Goal: Task Accomplishment & Management: Manage account settings

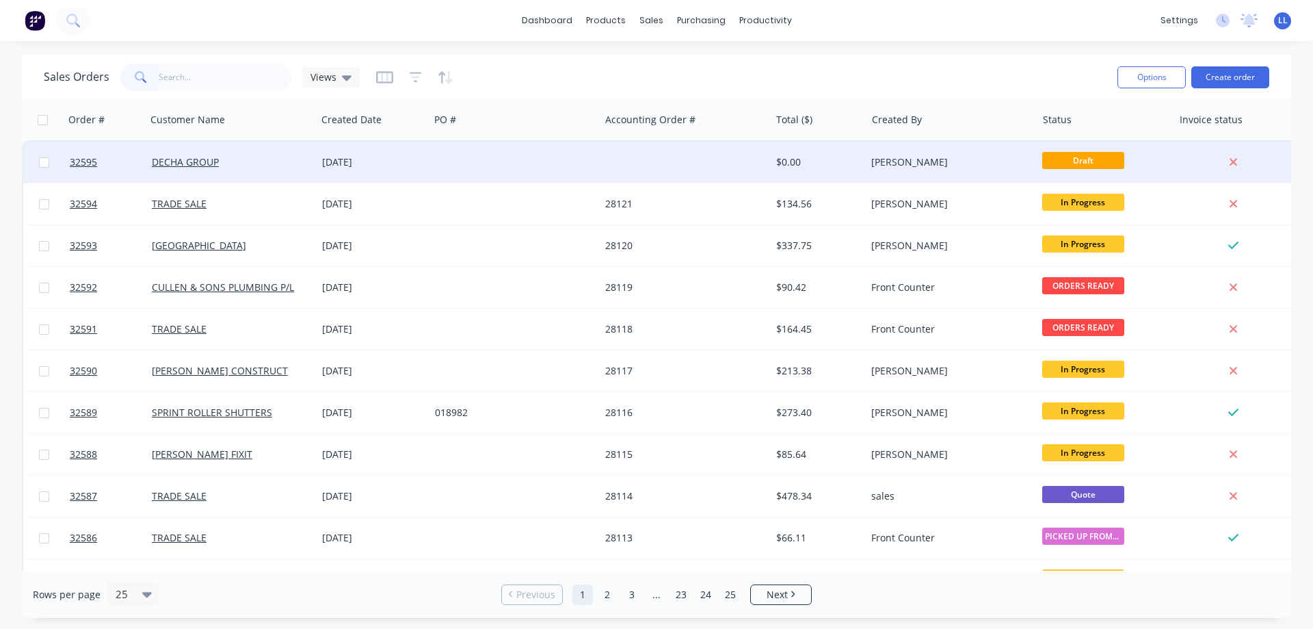
click at [685, 155] on div at bounding box center [685, 162] width 170 height 41
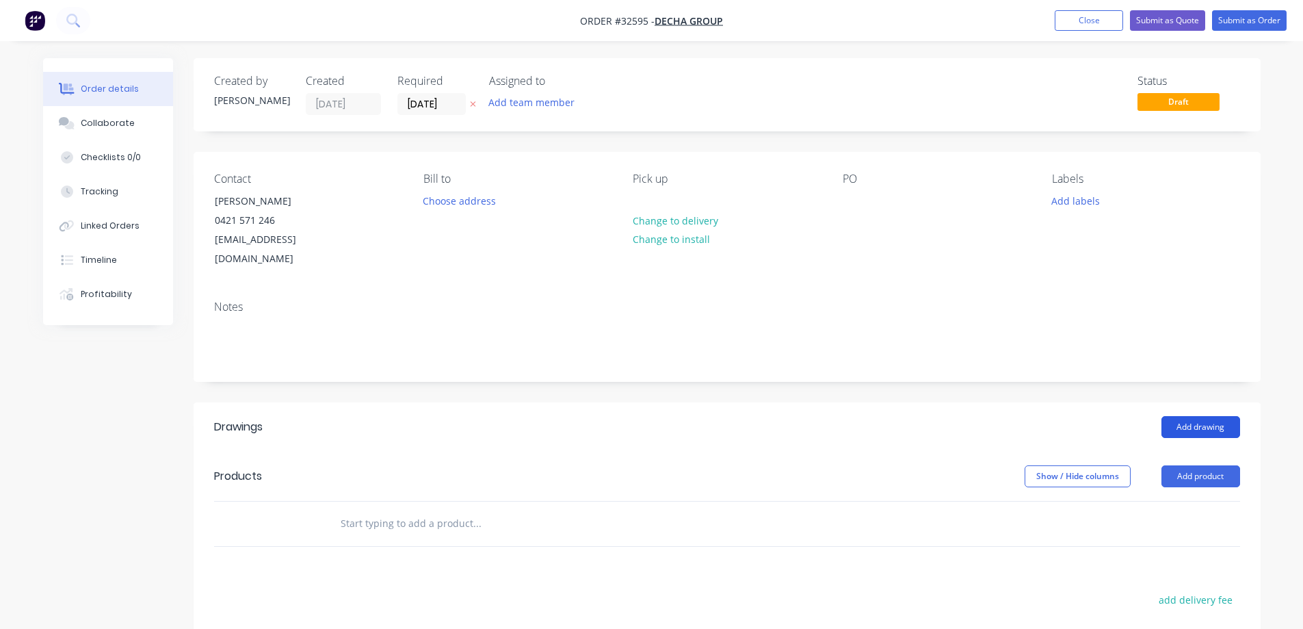
click at [1192, 416] on button "Add drawing" at bounding box center [1200, 427] width 79 height 22
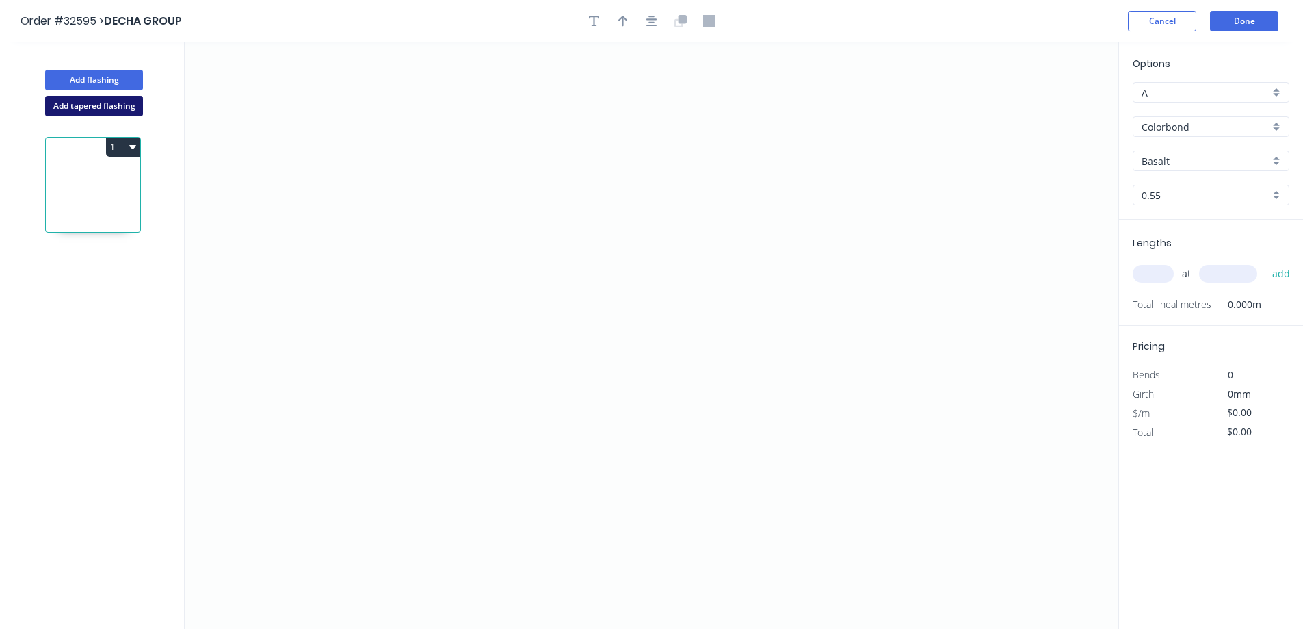
drag, startPoint x: 90, startPoint y: 109, endPoint x: 107, endPoint y: 108, distance: 17.2
click at [90, 109] on button "Add tapered flashing" at bounding box center [94, 106] width 98 height 21
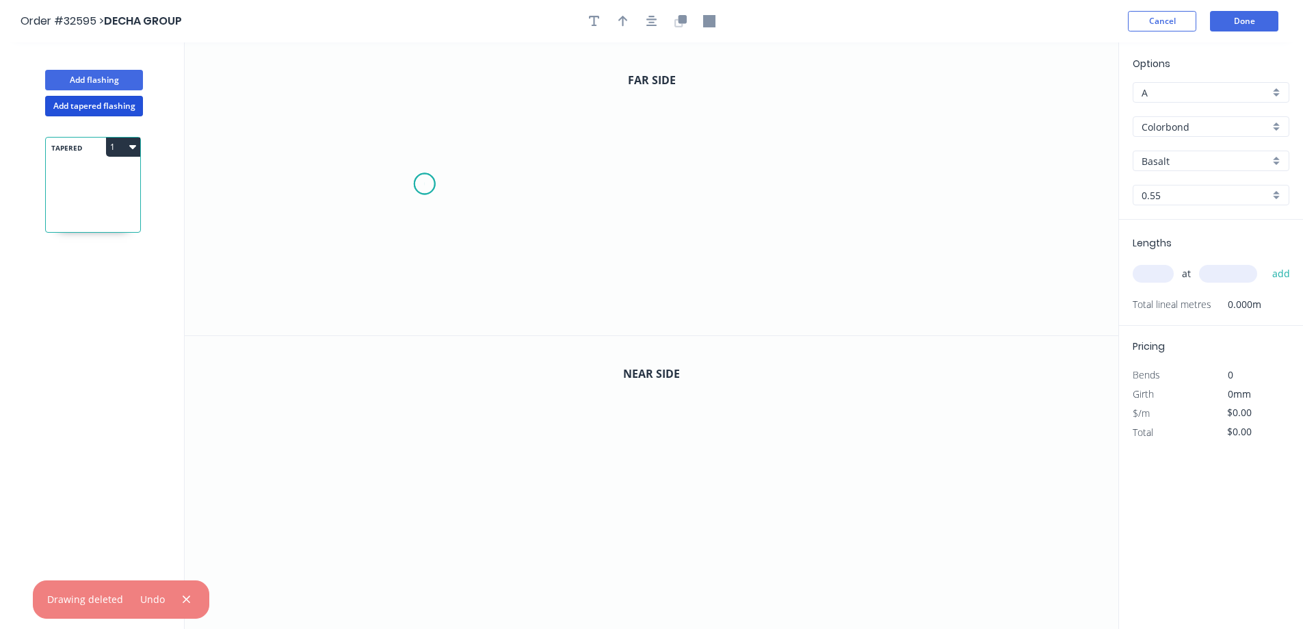
click at [424, 184] on icon "0" at bounding box center [652, 188] width 934 height 293
click at [529, 183] on icon "0" at bounding box center [652, 188] width 934 height 293
drag, startPoint x: 530, startPoint y: 286, endPoint x: 600, endPoint y: 276, distance: 70.5
click at [534, 285] on icon "0 ?" at bounding box center [652, 188] width 934 height 293
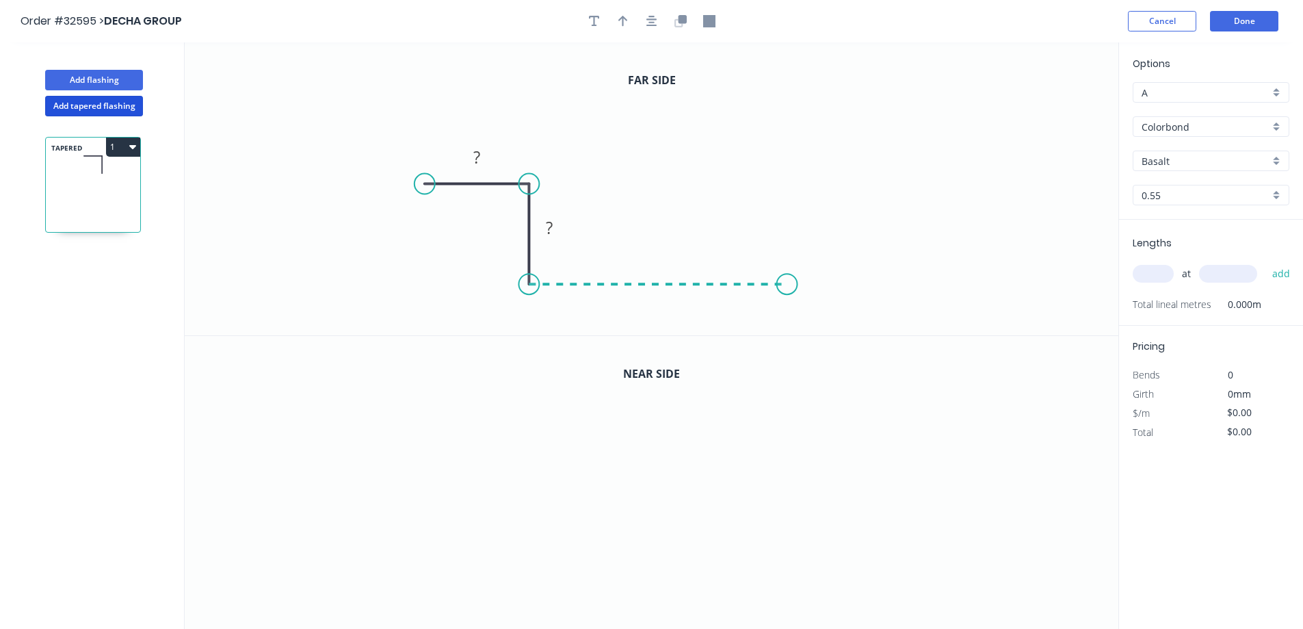
click at [787, 272] on icon "0 ? ?" at bounding box center [652, 188] width 934 height 293
click at [792, 110] on icon "0 ? ? ?" at bounding box center [652, 188] width 934 height 293
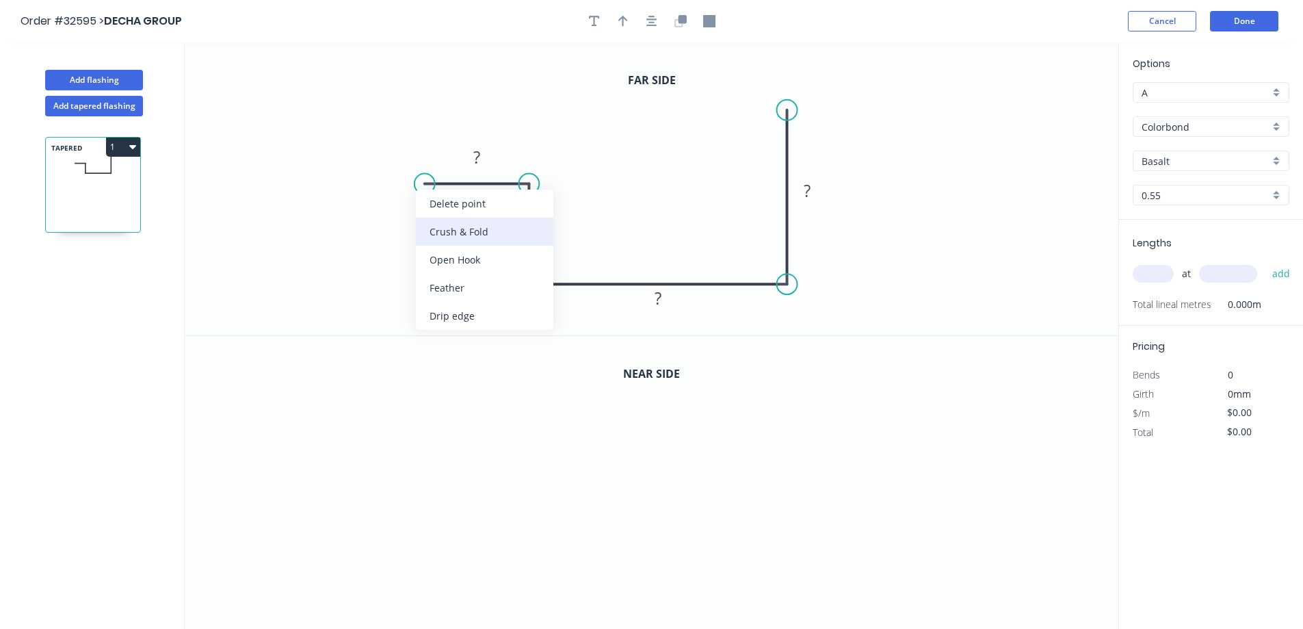
click at [475, 235] on div "Crush & Fold" at bounding box center [484, 232] width 137 height 28
click at [460, 229] on div "Flip bend" at bounding box center [494, 227] width 137 height 28
click at [483, 226] on div "Flip bend" at bounding box center [489, 229] width 137 height 28
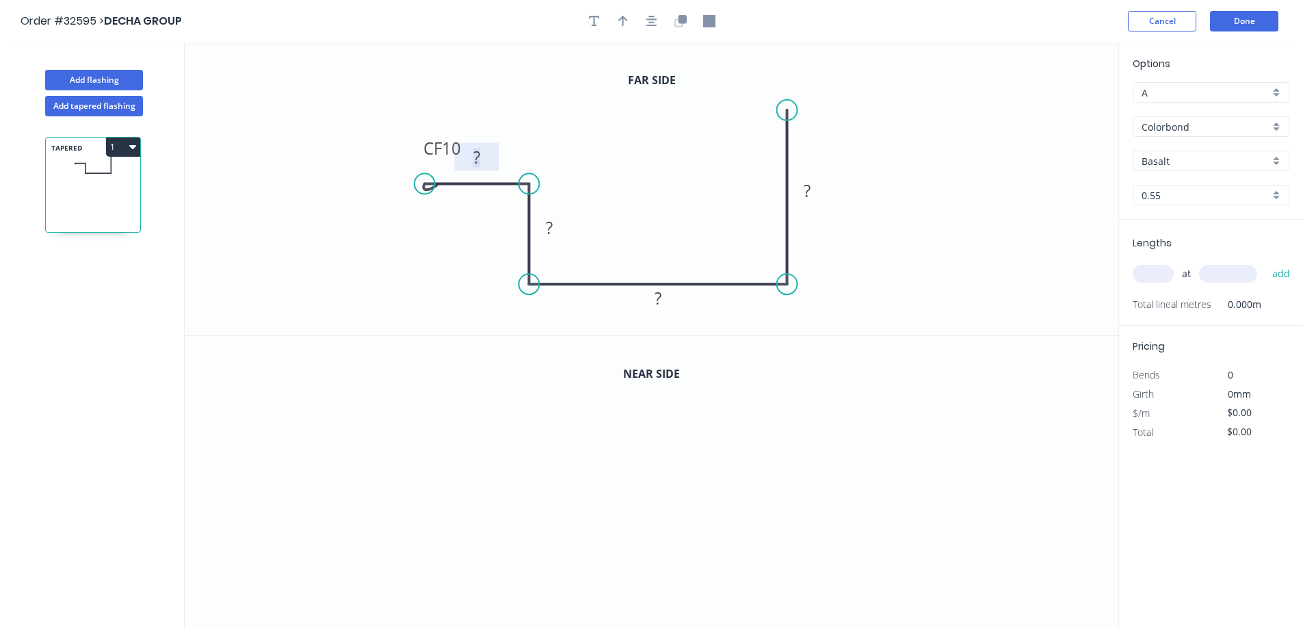
drag, startPoint x: 482, startPoint y: 159, endPoint x: 591, endPoint y: 155, distance: 108.8
click at [482, 157] on rect at bounding box center [476, 157] width 27 height 19
click at [555, 224] on rect at bounding box center [549, 228] width 27 height 19
click at [646, 21] on icon "button" at bounding box center [651, 21] width 11 height 12
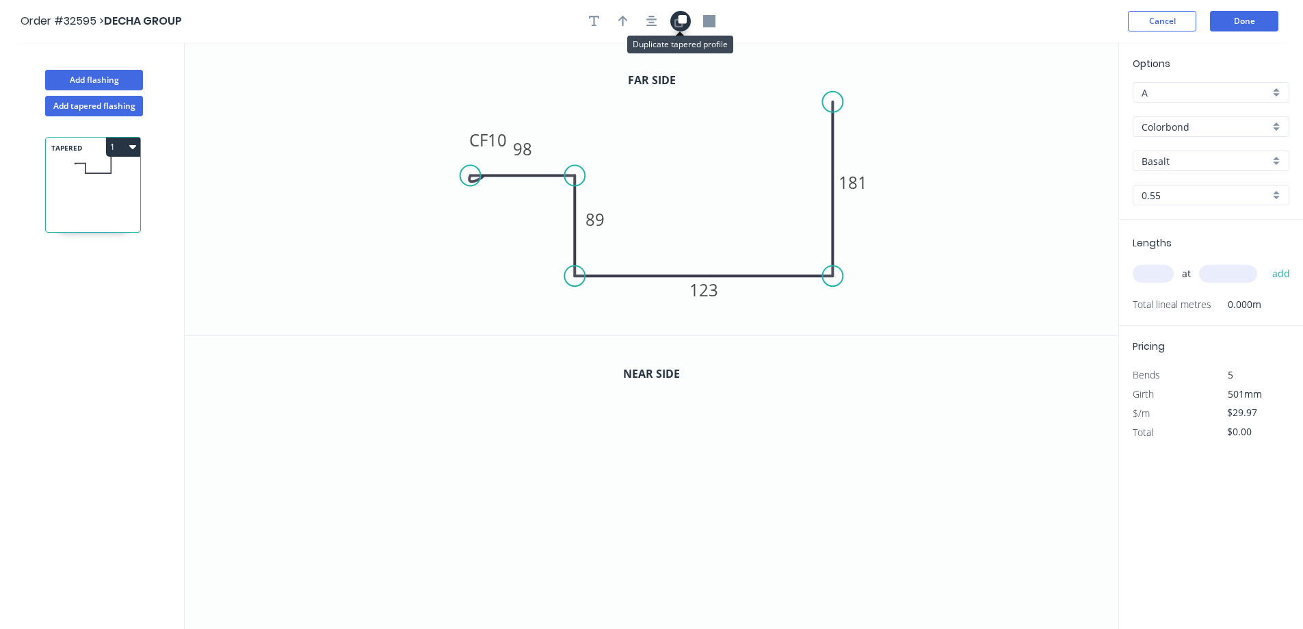
click at [672, 23] on button "button" at bounding box center [680, 21] width 21 height 21
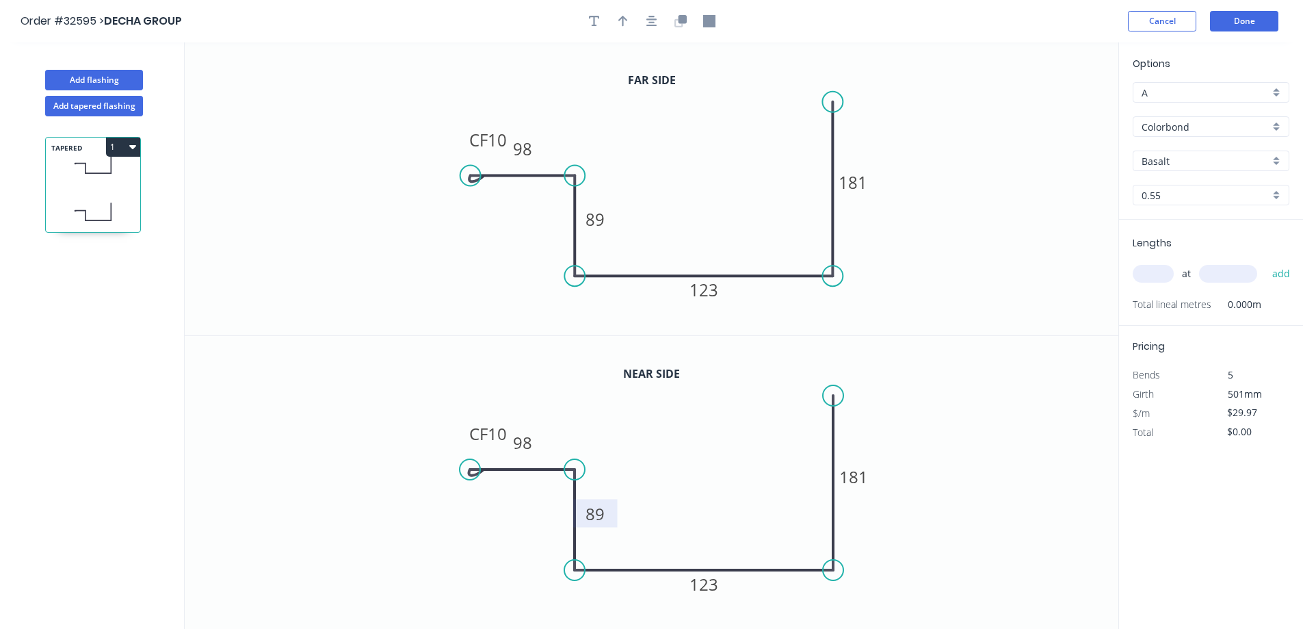
click at [603, 516] on tspan "89" at bounding box center [595, 513] width 19 height 23
type input "$30.97"
click at [856, 471] on tspan "181" at bounding box center [853, 476] width 29 height 23
click at [1276, 158] on div "Basalt" at bounding box center [1211, 160] width 157 height 21
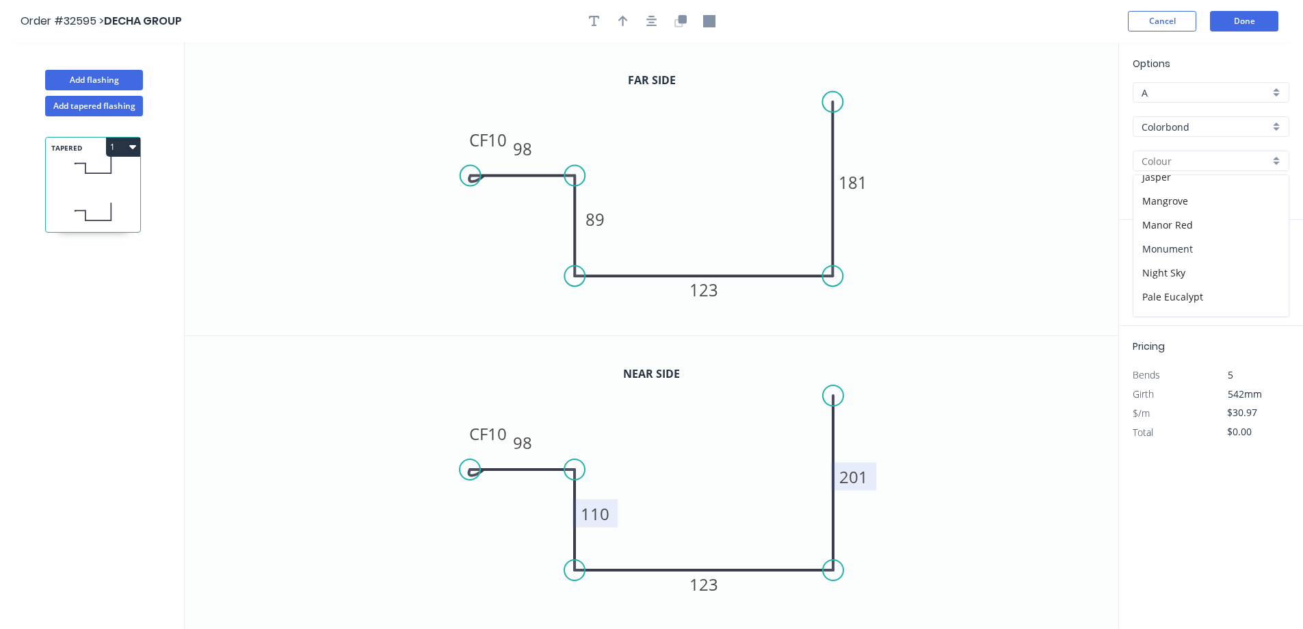
click at [1211, 249] on div "Monument" at bounding box center [1210, 249] width 155 height 24
type input "Monument"
click at [1155, 267] on input "text" at bounding box center [1153, 274] width 41 height 18
type input "1"
type input "1780"
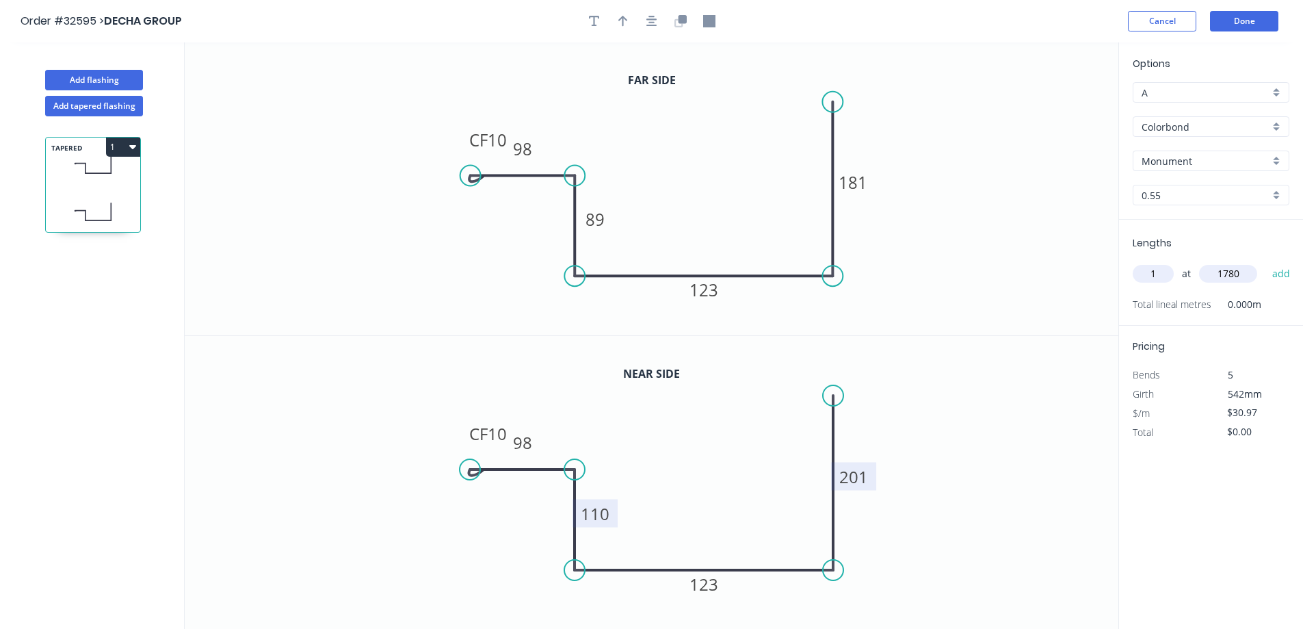
click at [1265, 262] on button "add" at bounding box center [1281, 273] width 32 height 23
type input "$55.13"
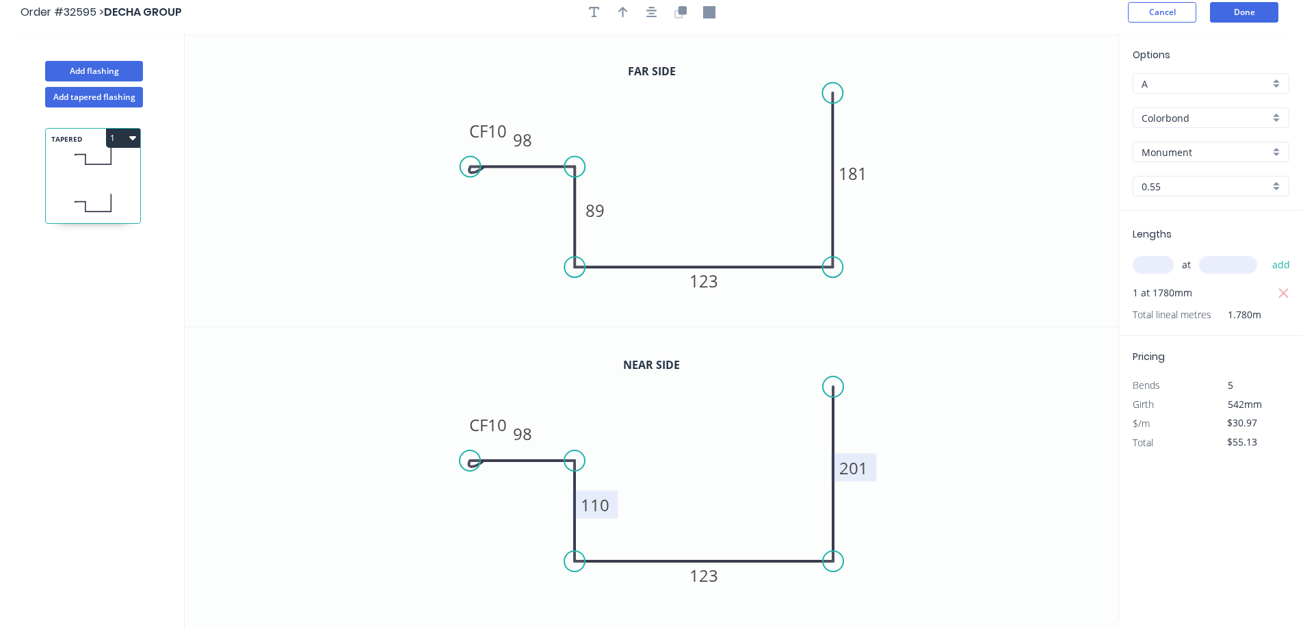
scroll to position [0, 0]
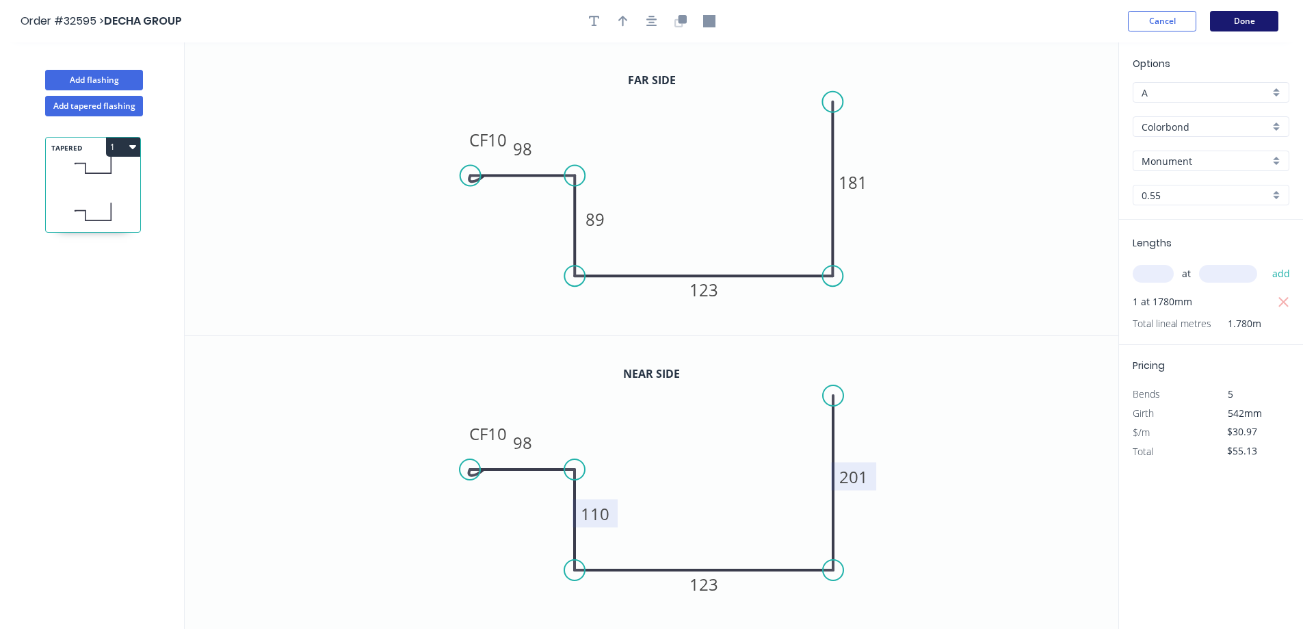
click at [1254, 25] on button "Done" at bounding box center [1244, 21] width 68 height 21
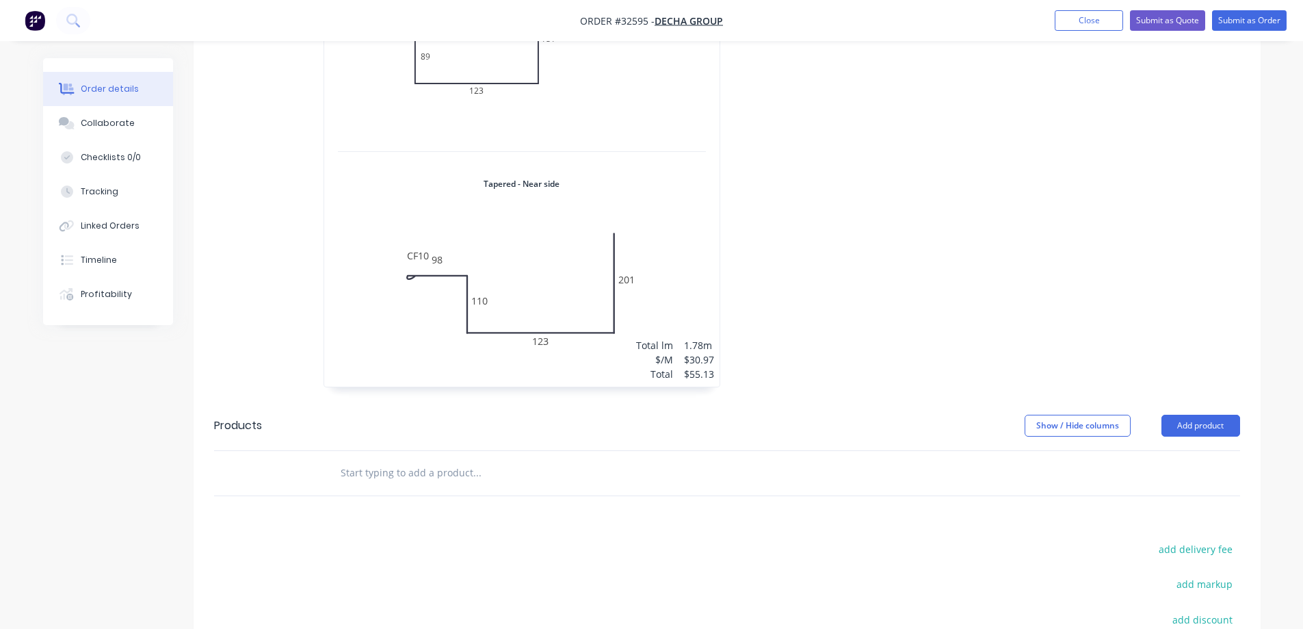
scroll to position [342, 0]
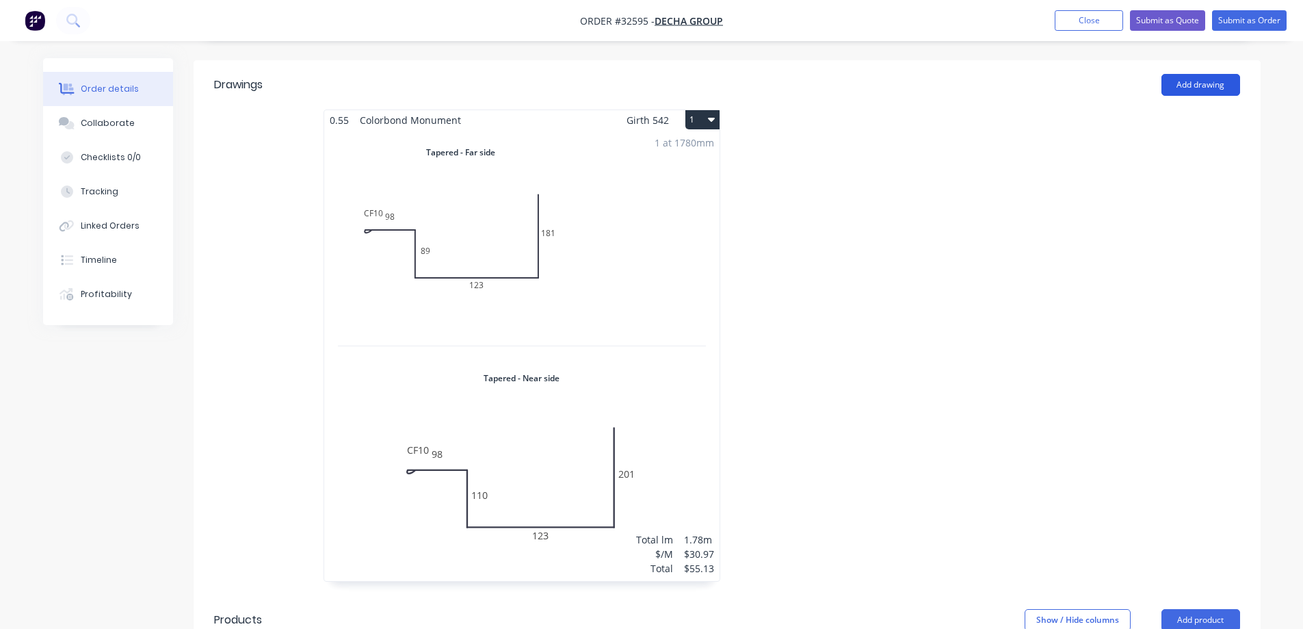
click at [1206, 74] on button "Add drawing" at bounding box center [1200, 85] width 79 height 22
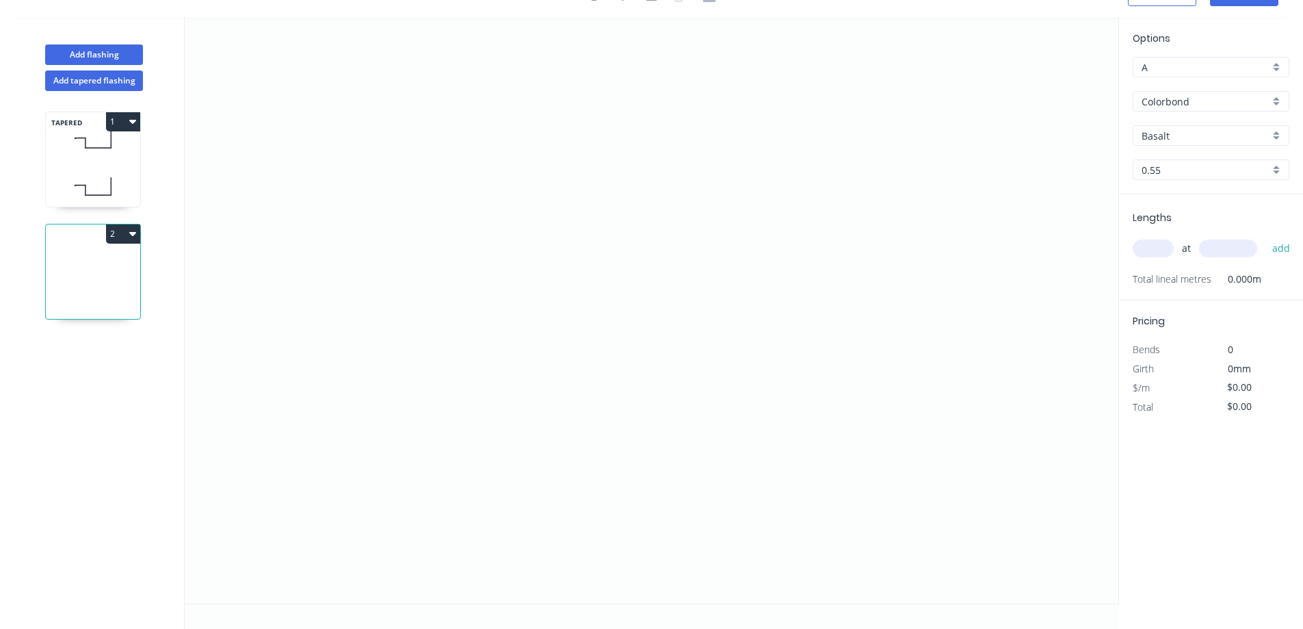
scroll to position [25, 0]
click at [532, 332] on icon "0" at bounding box center [652, 310] width 934 height 586
click at [521, 155] on icon "0" at bounding box center [652, 310] width 934 height 586
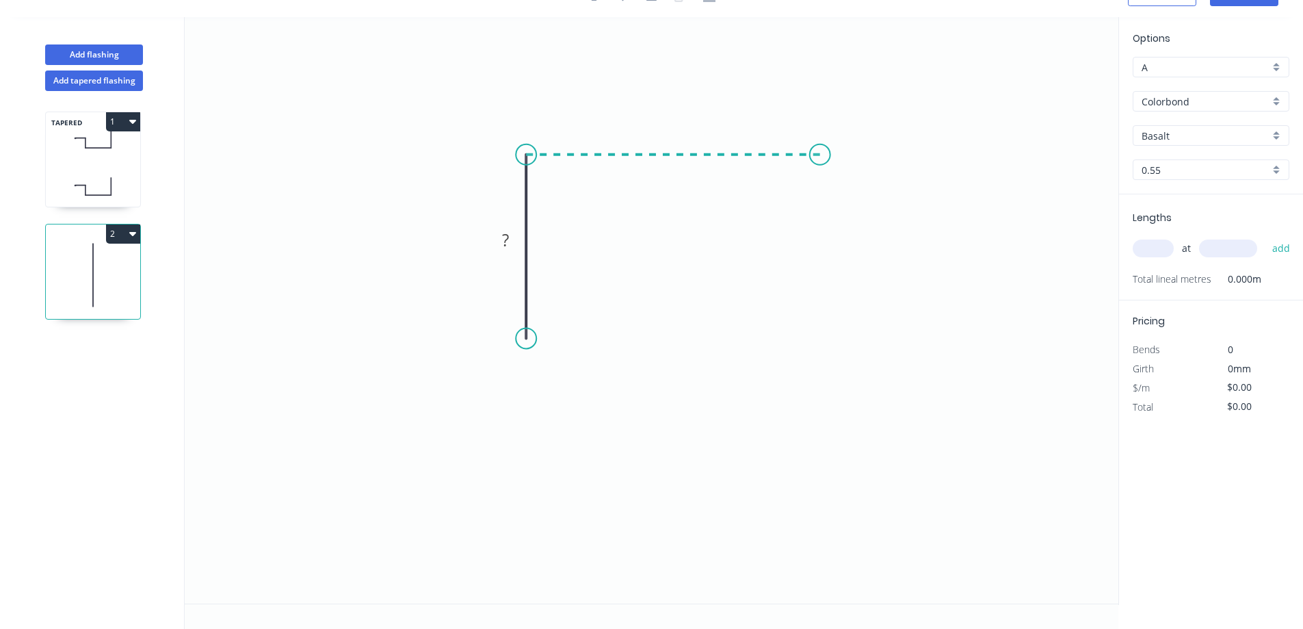
click at [817, 153] on icon "0 ?" at bounding box center [652, 310] width 934 height 586
click at [871, 208] on div "Crush & Fold" at bounding box center [886, 202] width 137 height 28
click at [676, 127] on rect at bounding box center [671, 128] width 27 height 19
type input "$12.73"
drag, startPoint x: 817, startPoint y: 155, endPoint x: 728, endPoint y: 157, distance: 89.6
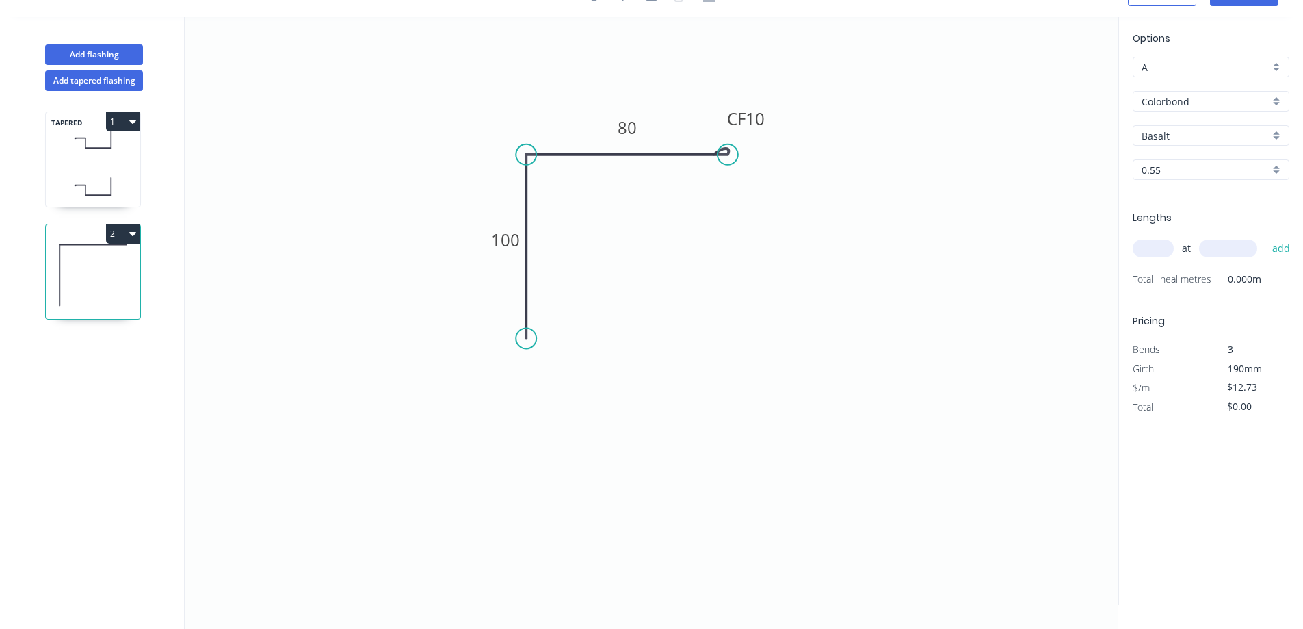
click at [728, 157] on circle at bounding box center [728, 154] width 21 height 21
drag, startPoint x: 527, startPoint y: 341, endPoint x: 523, endPoint y: 367, distance: 27.1
click at [523, 367] on circle at bounding box center [526, 366] width 21 height 21
click at [1274, 133] on div "Basalt" at bounding box center [1211, 135] width 157 height 21
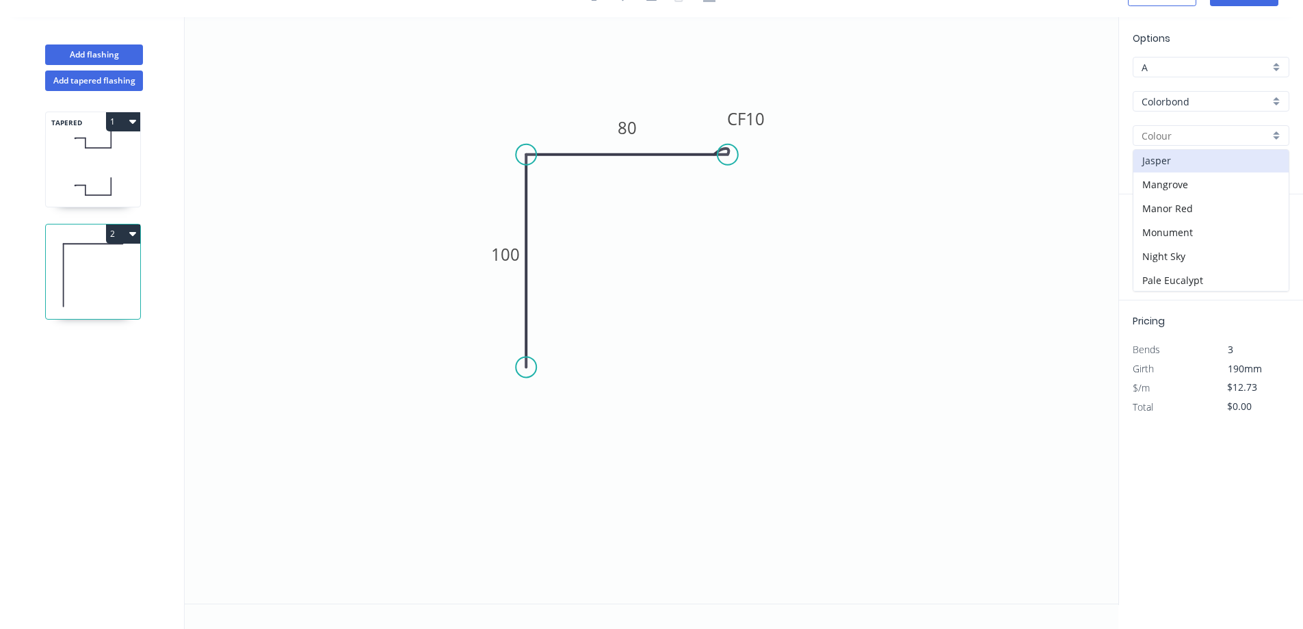
scroll to position [410, 0]
click at [1208, 245] on div "Surfmist" at bounding box center [1210, 254] width 155 height 24
type input "Surfmist"
drag, startPoint x: 1151, startPoint y: 246, endPoint x: 1092, endPoint y: 242, distance: 59.6
click at [1150, 246] on input "text" at bounding box center [1153, 248] width 41 height 18
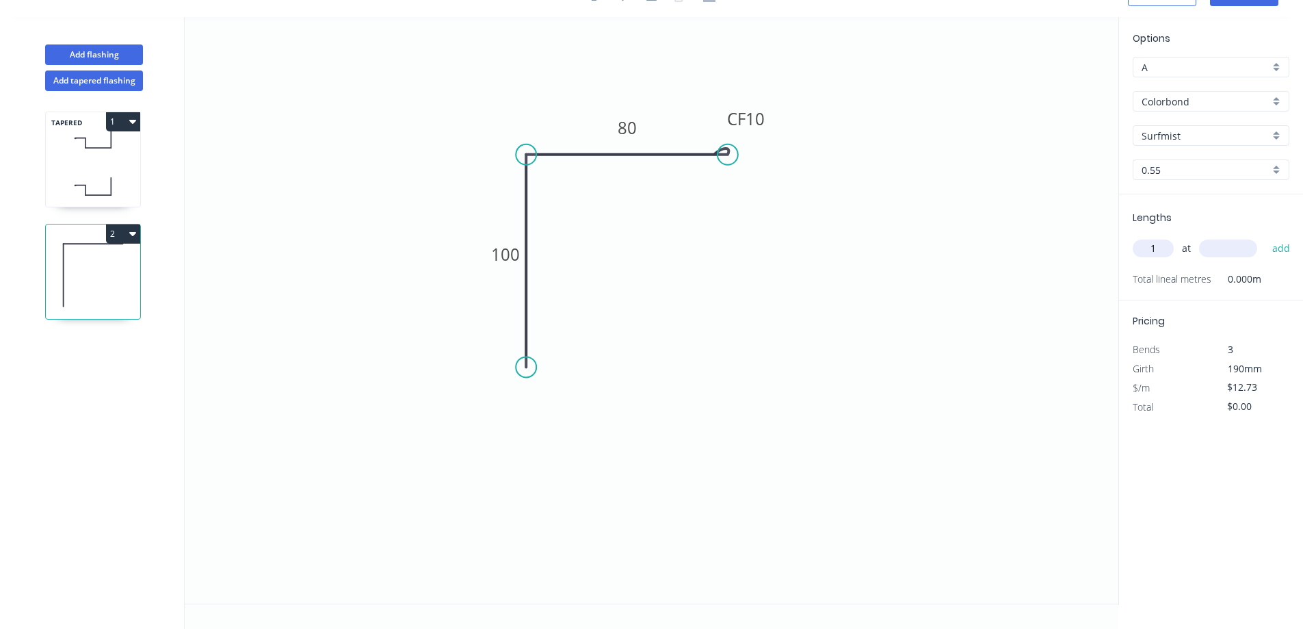
type input "1"
type input "3800"
click at [1265, 237] on button "add" at bounding box center [1281, 248] width 32 height 23
type input "$48.37"
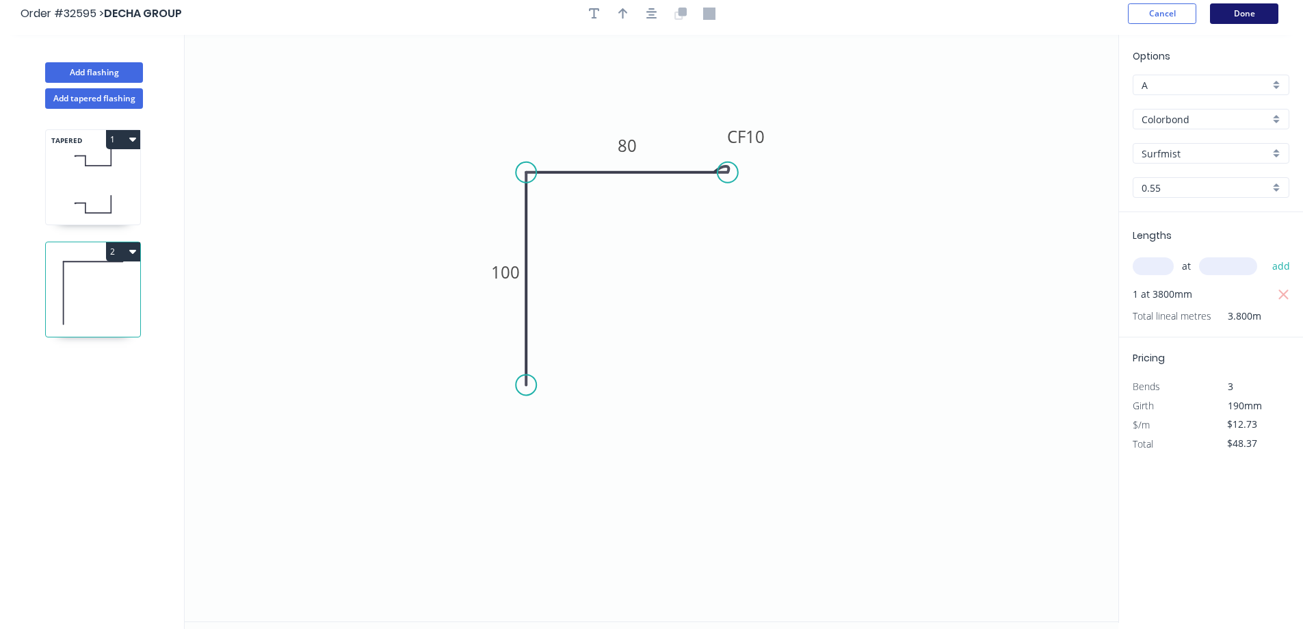
scroll to position [0, 0]
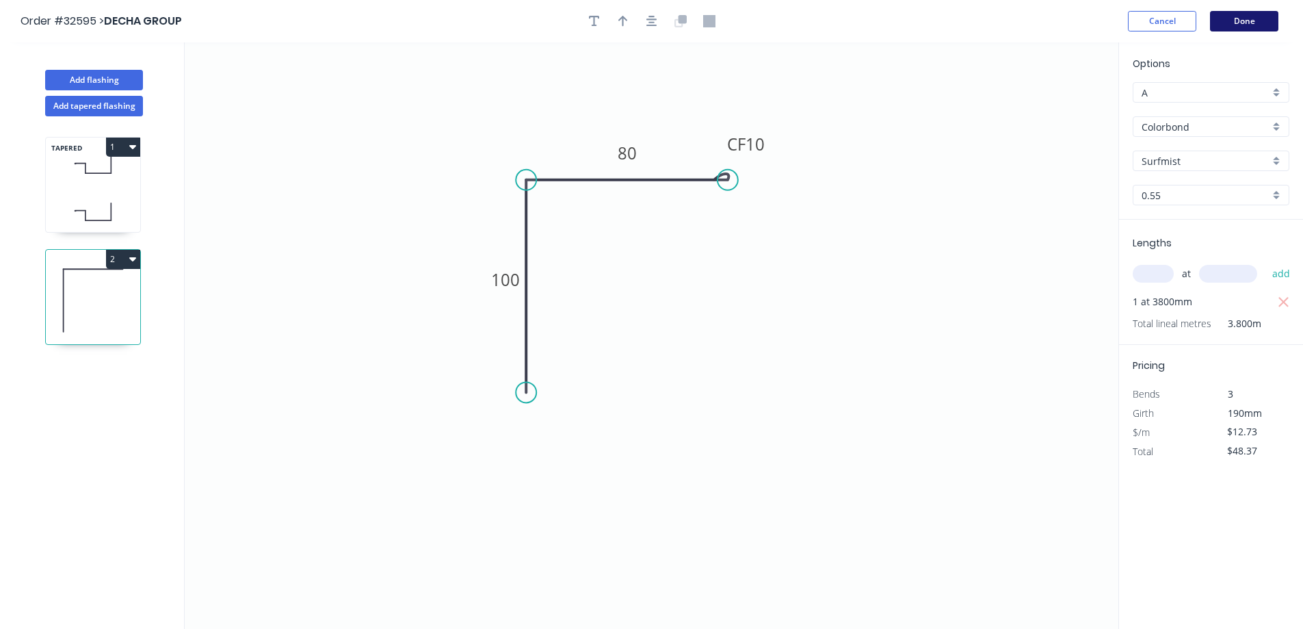
click at [1244, 21] on button "Done" at bounding box center [1244, 21] width 68 height 21
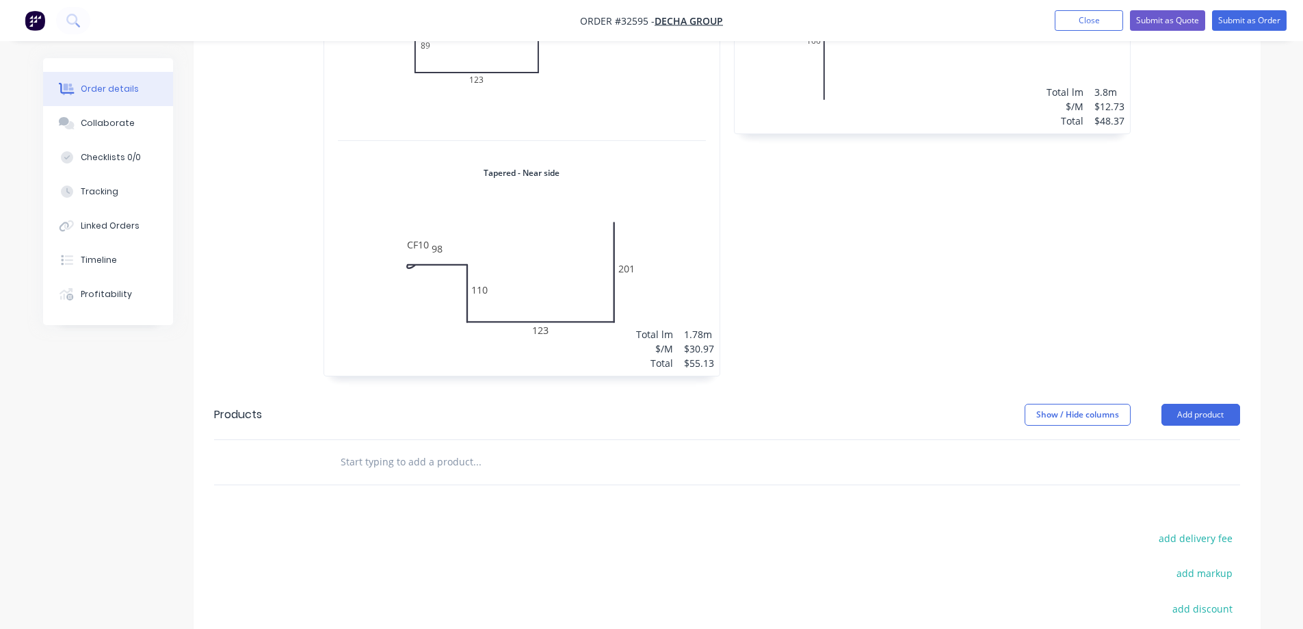
scroll to position [205, 0]
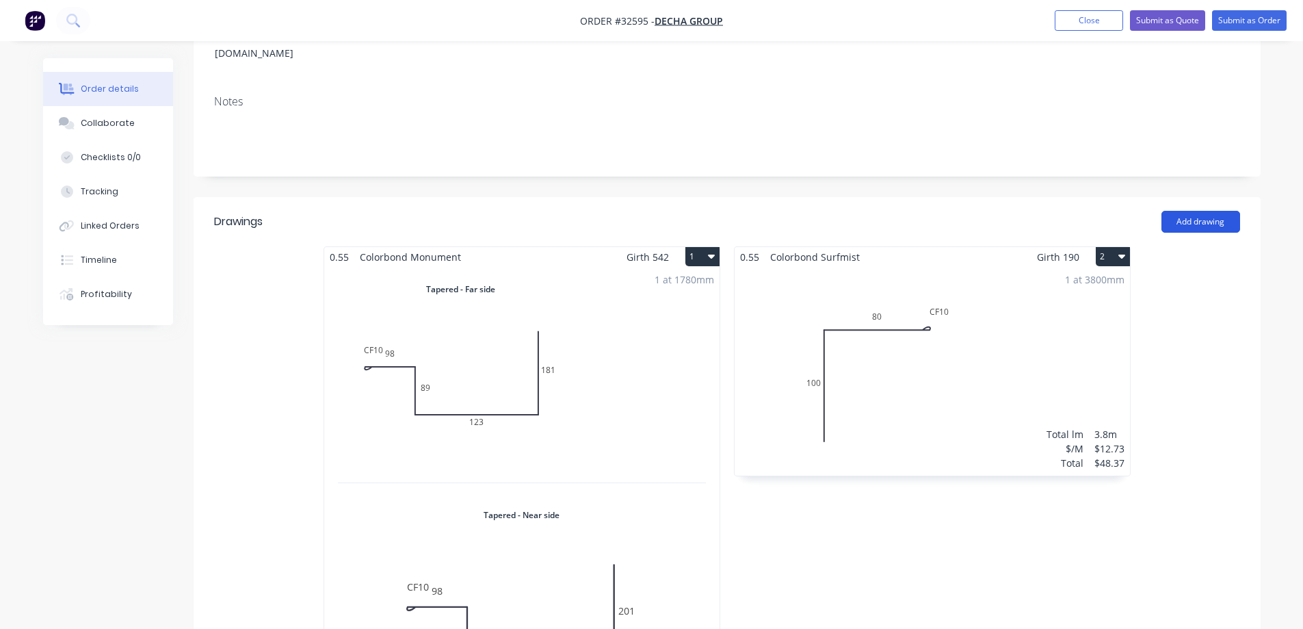
click at [1211, 211] on button "Add drawing" at bounding box center [1200, 222] width 79 height 22
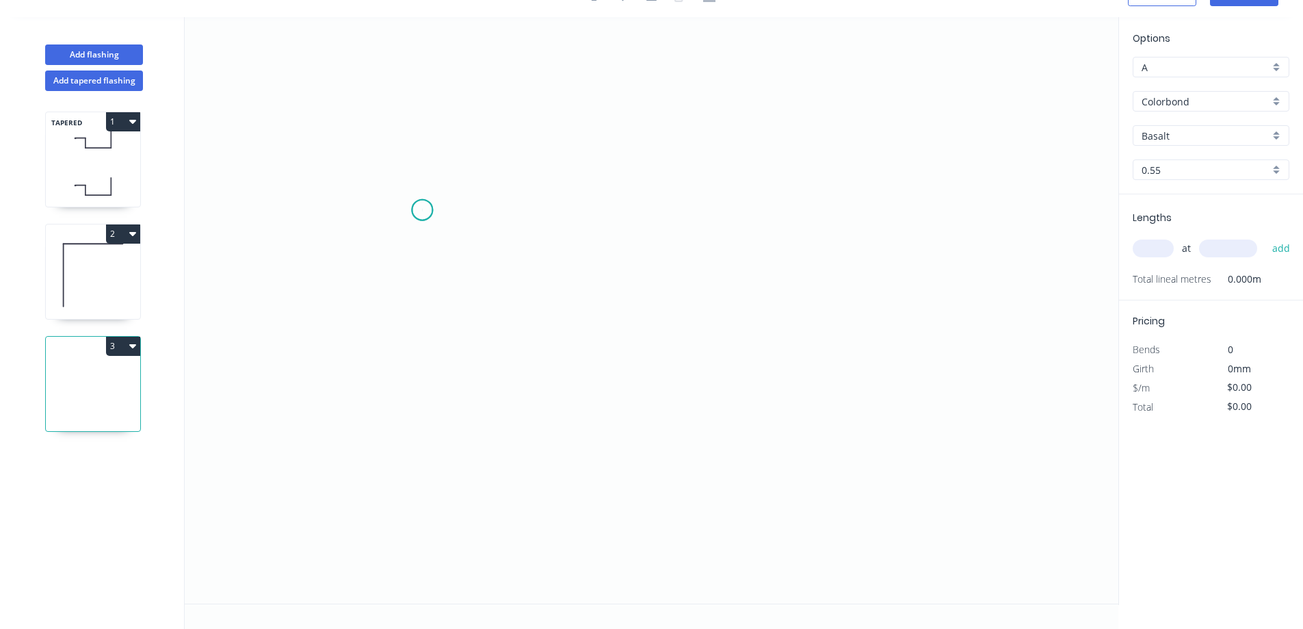
click at [422, 210] on icon "0" at bounding box center [652, 310] width 934 height 586
click at [600, 211] on icon "0" at bounding box center [652, 310] width 934 height 586
drag, startPoint x: 607, startPoint y: 376, endPoint x: 732, endPoint y: 377, distance: 124.5
click at [610, 375] on icon "0 ?" at bounding box center [652, 310] width 934 height 586
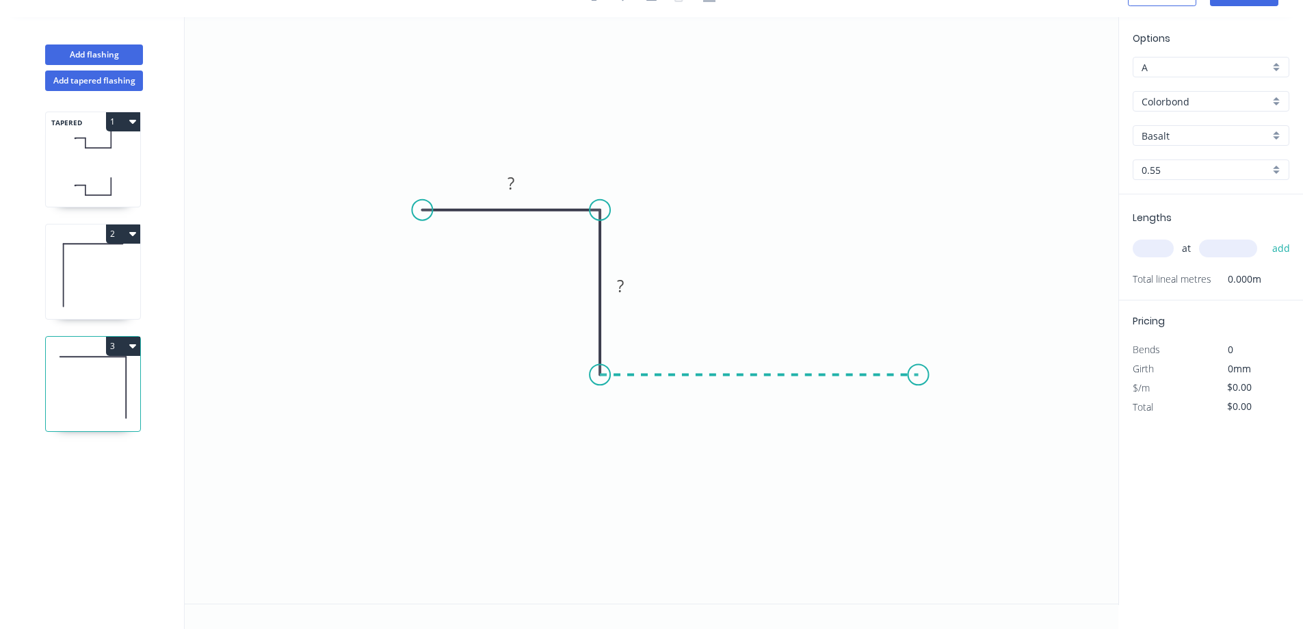
click at [919, 358] on icon "0 ? ?" at bounding box center [652, 310] width 934 height 586
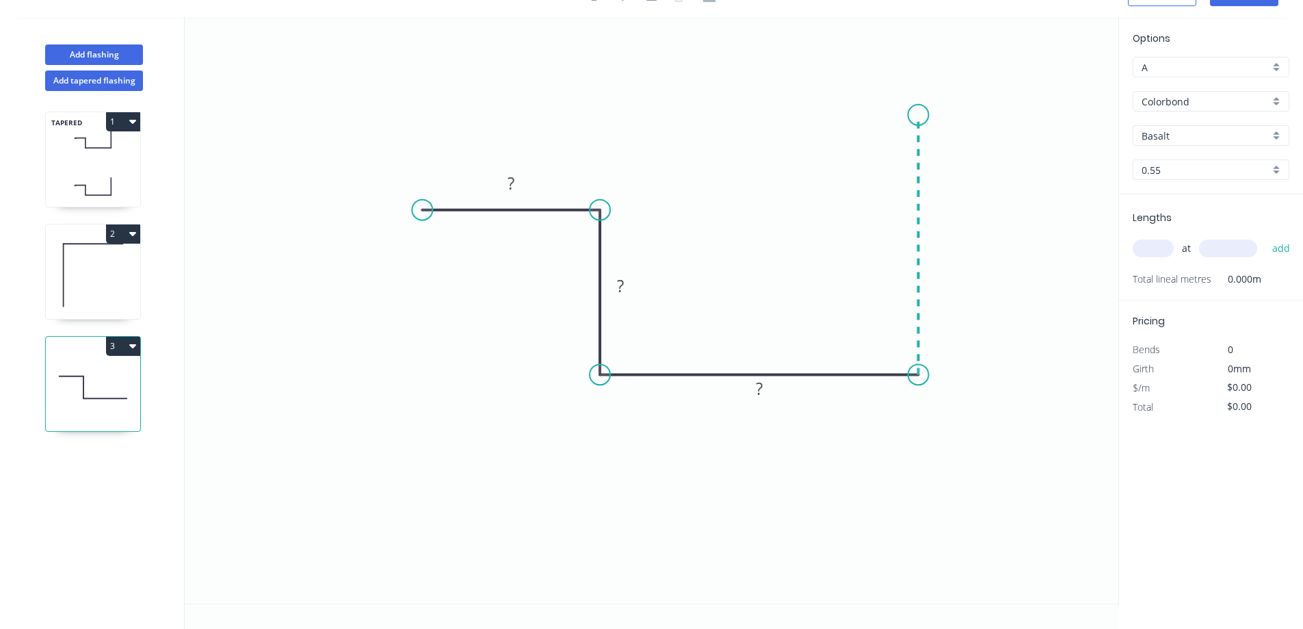
drag, startPoint x: 917, startPoint y: 115, endPoint x: 862, endPoint y: 133, distance: 58.2
click at [917, 114] on icon "0 ? ? ?" at bounding box center [652, 310] width 934 height 586
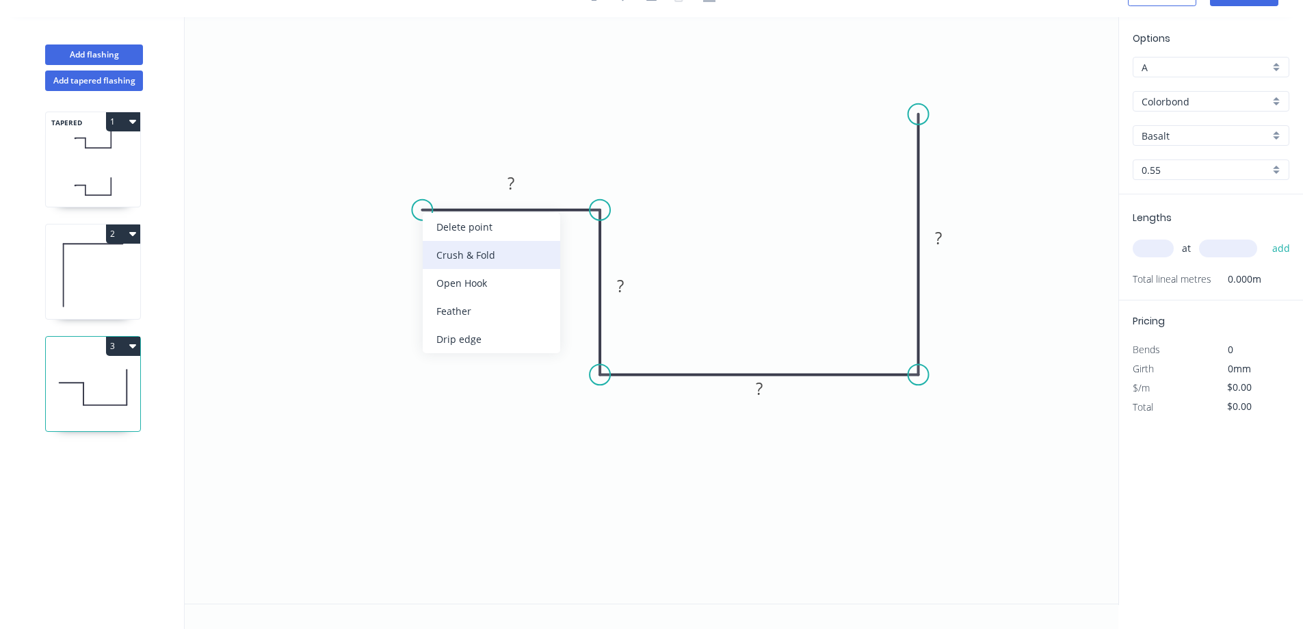
click at [449, 254] on div "Crush & Fold" at bounding box center [491, 255] width 137 height 28
click at [516, 177] on rect at bounding box center [510, 183] width 27 height 19
type input "$27.94"
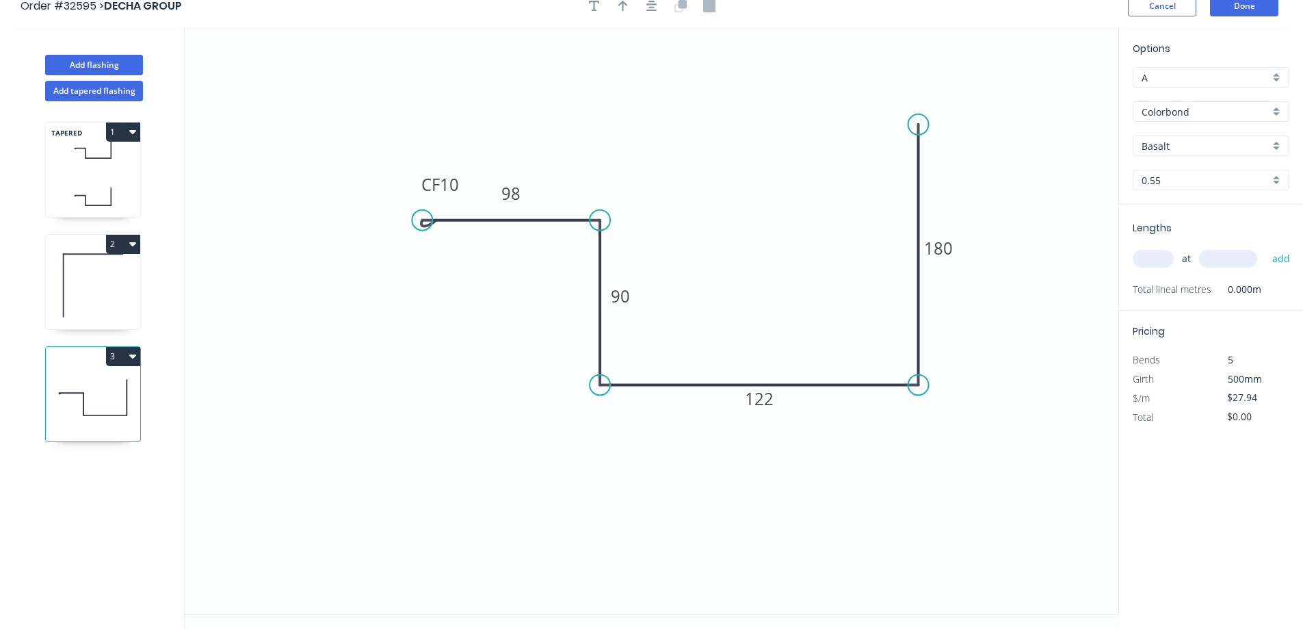
scroll to position [0, 0]
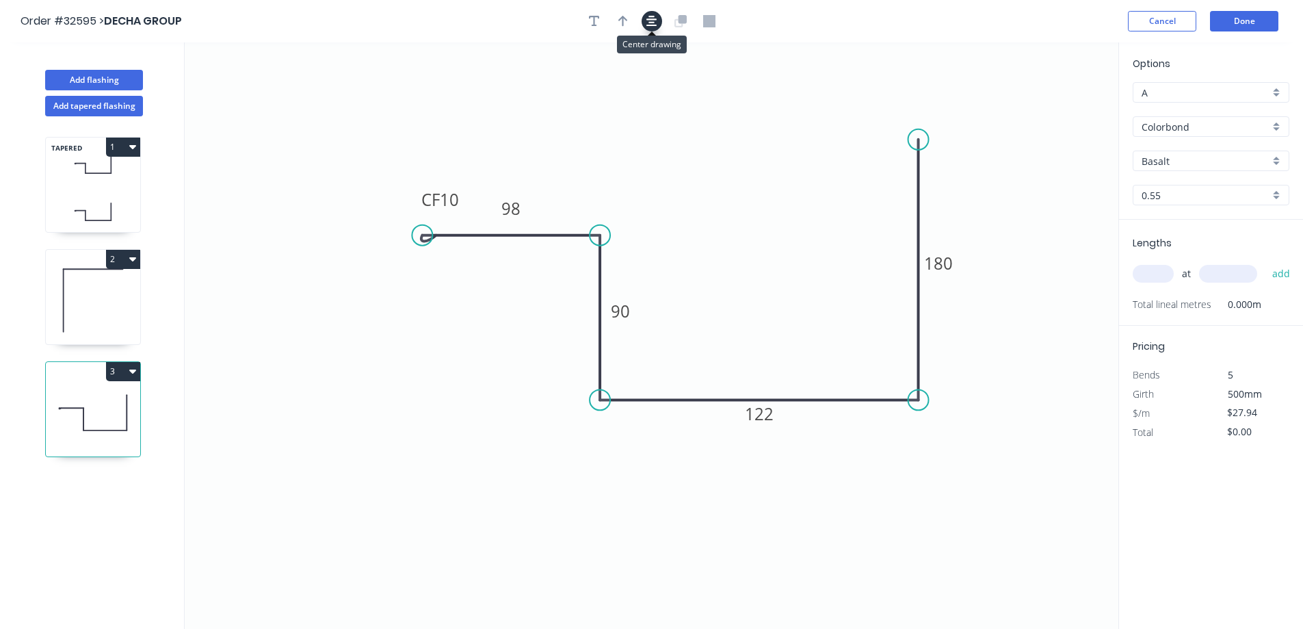
click at [647, 21] on icon "button" at bounding box center [651, 21] width 11 height 12
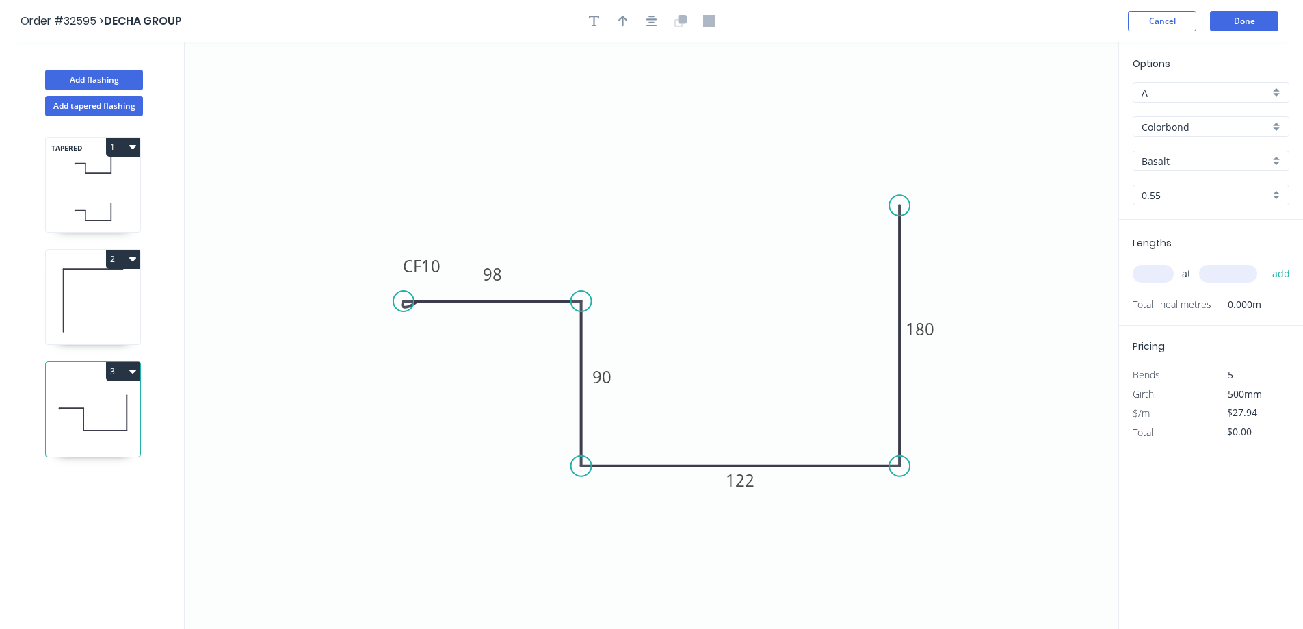
click at [1278, 159] on div "Basalt" at bounding box center [1211, 160] width 157 height 21
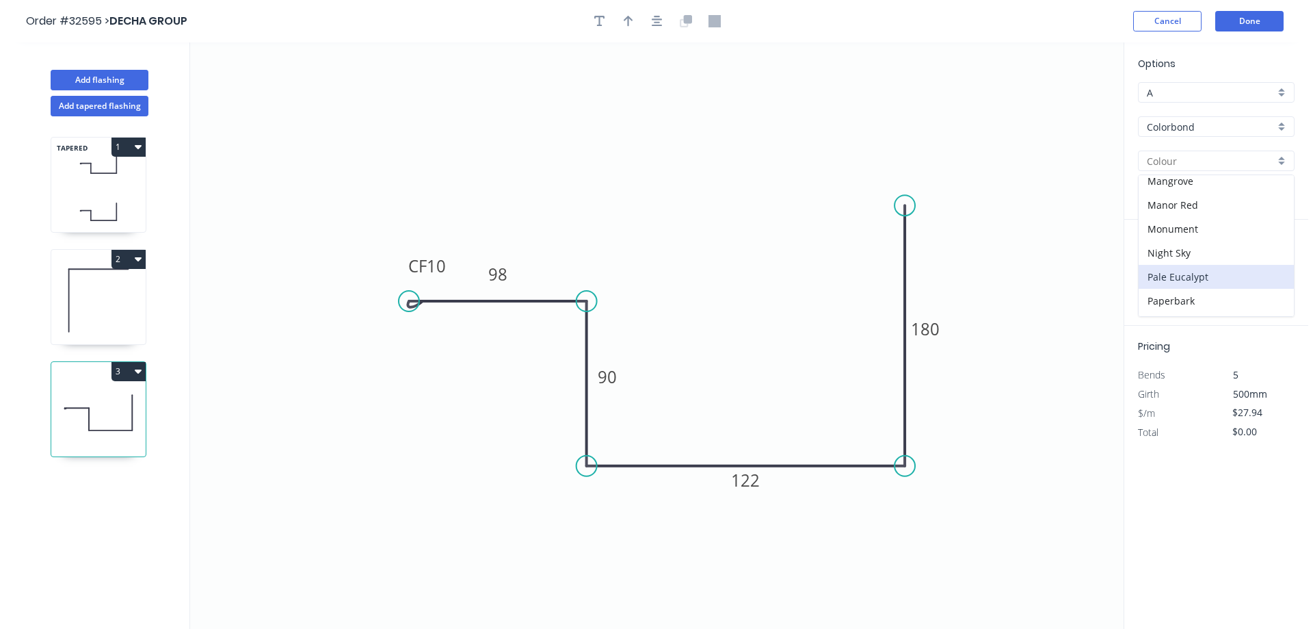
scroll to position [342, 0]
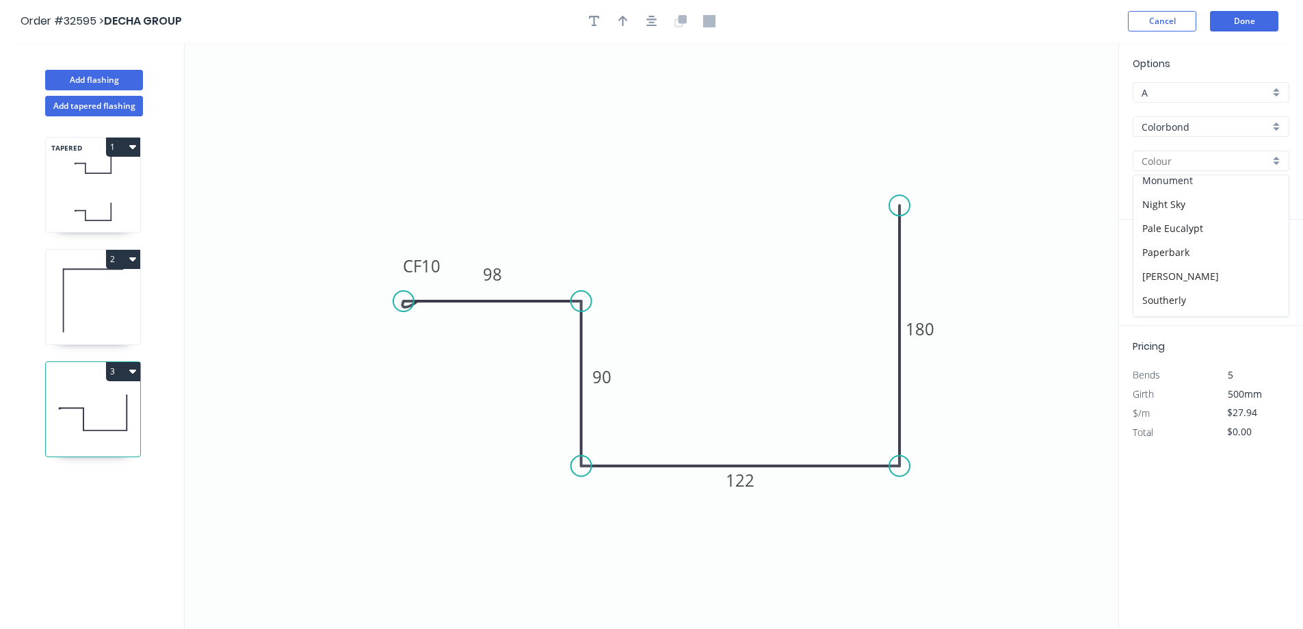
click at [1215, 184] on div "Monument" at bounding box center [1210, 180] width 155 height 24
type input "Monument"
click at [1161, 274] on input "text" at bounding box center [1153, 274] width 41 height 18
type input "1"
type input "500"
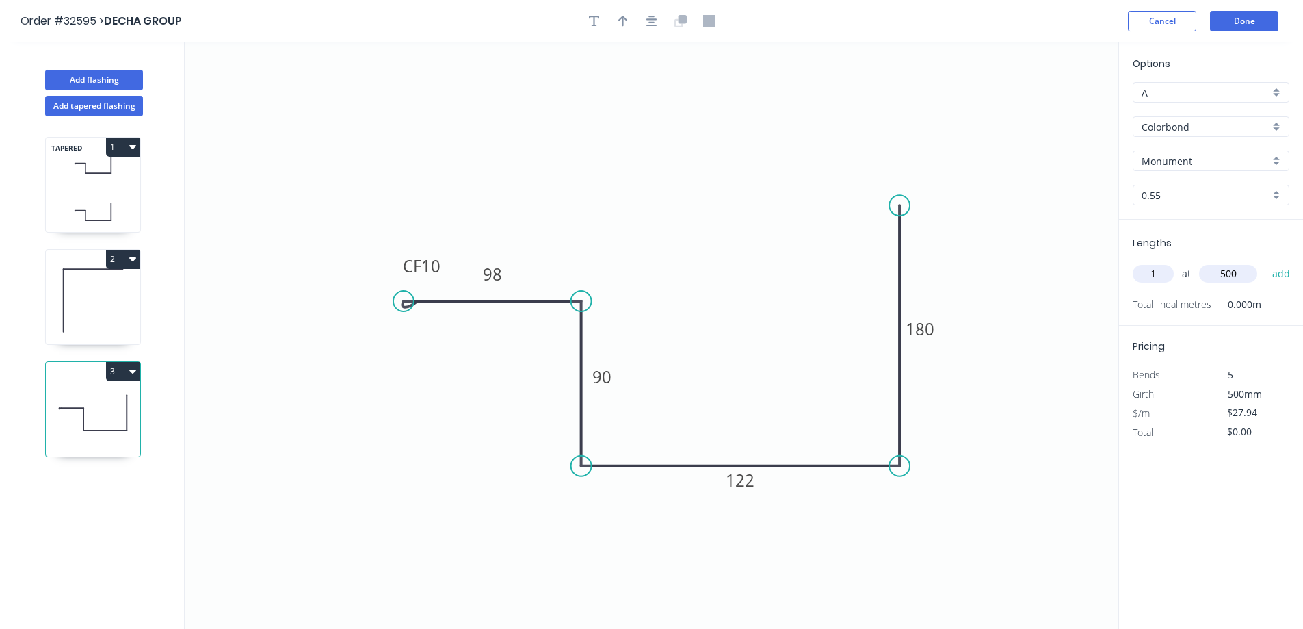
click at [1265, 262] on button "add" at bounding box center [1281, 273] width 32 height 23
type input "$27.94"
click at [1243, 18] on button "Done" at bounding box center [1244, 21] width 68 height 21
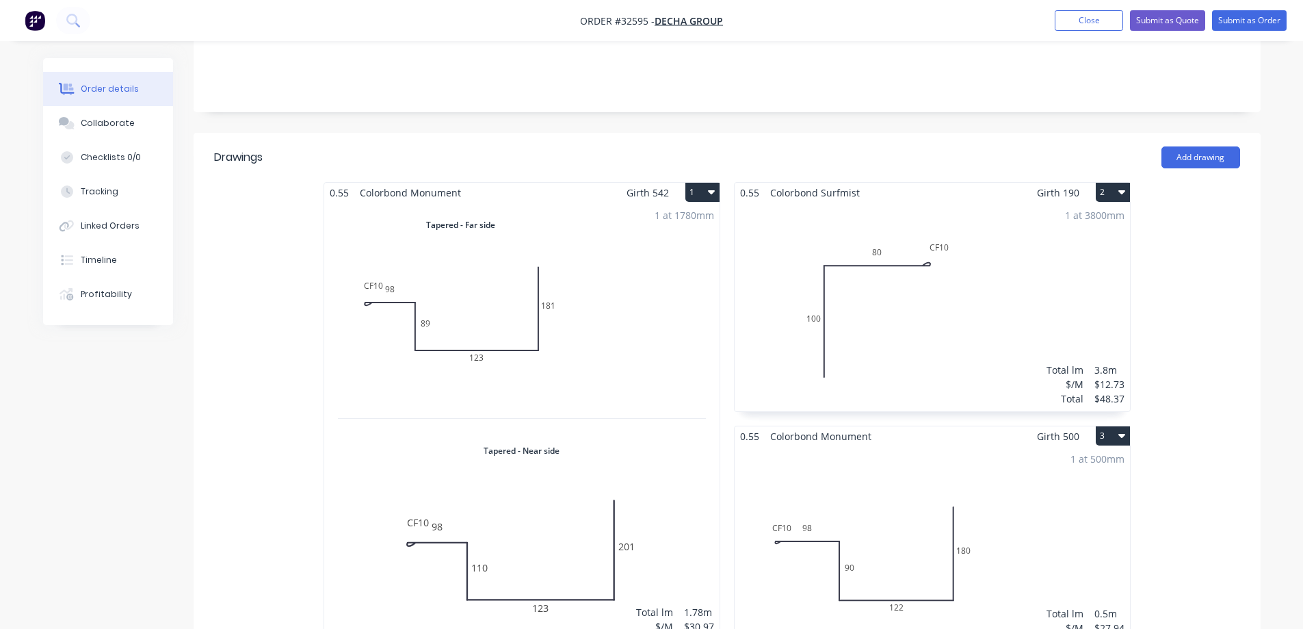
scroll to position [51, 0]
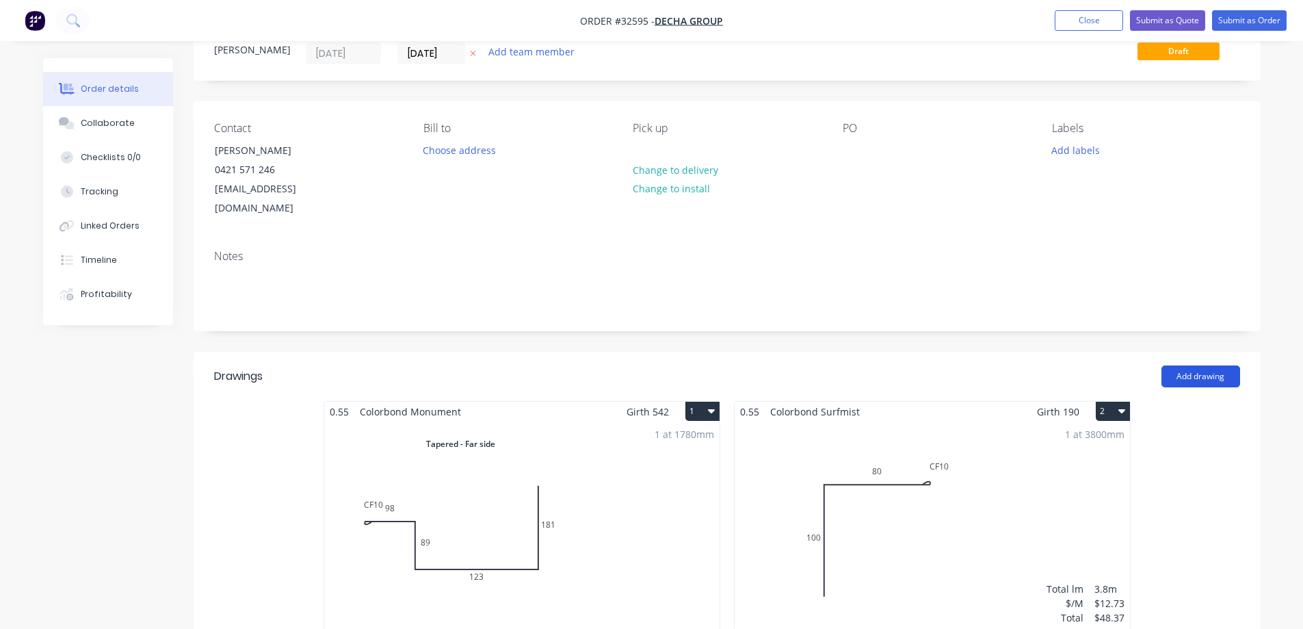
click at [1192, 365] on button "Add drawing" at bounding box center [1200, 376] width 79 height 22
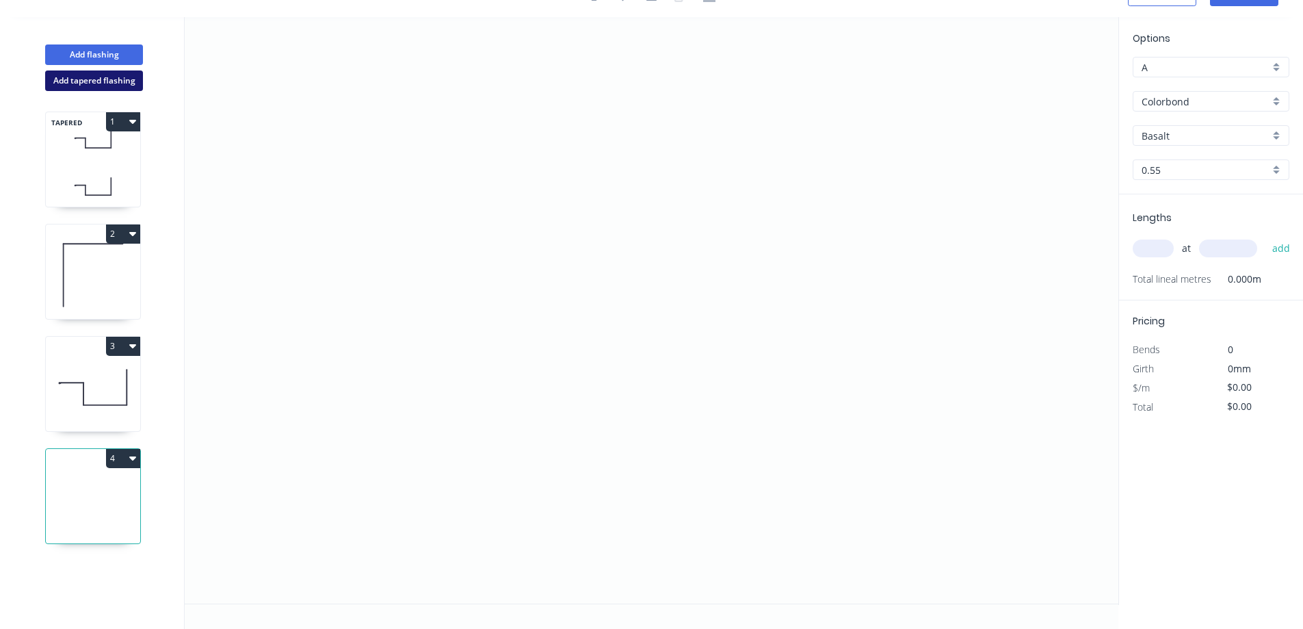
click at [96, 85] on button "Add tapered flashing" at bounding box center [94, 80] width 98 height 21
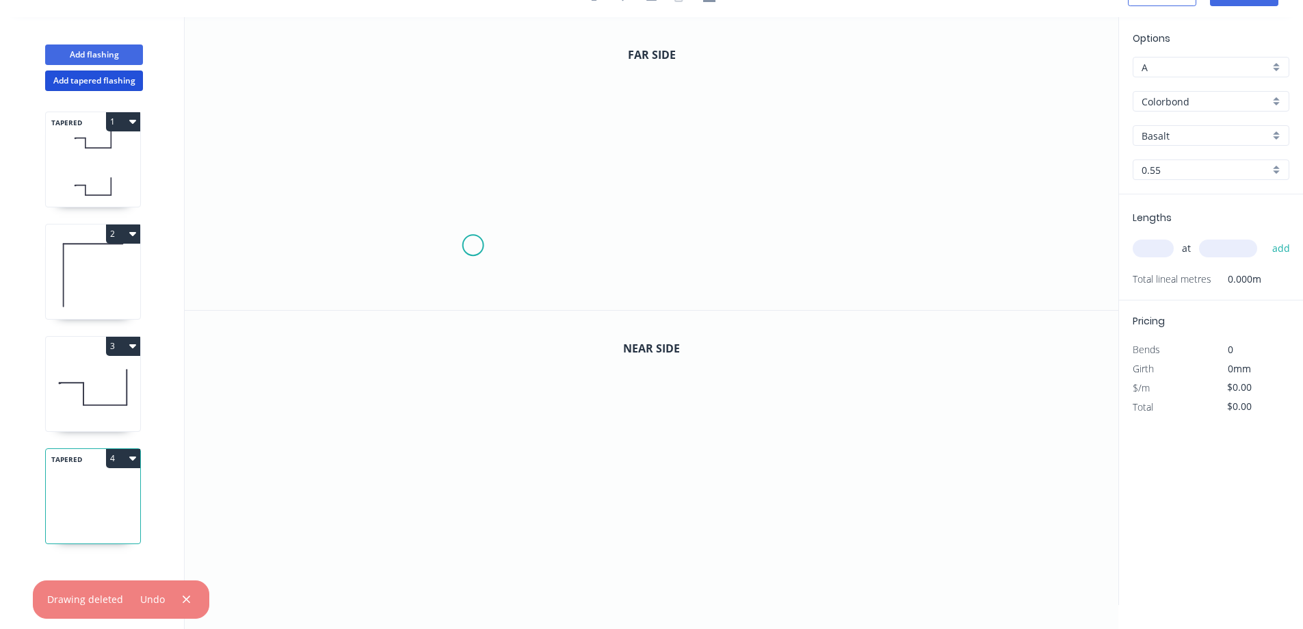
click at [475, 244] on icon "0" at bounding box center [652, 163] width 934 height 293
drag, startPoint x: 478, startPoint y: 134, endPoint x: 579, endPoint y: 123, distance: 101.1
click at [478, 133] on icon "0" at bounding box center [652, 163] width 934 height 293
click at [785, 146] on icon "0 ?" at bounding box center [652, 163] width 934 height 293
click at [783, 198] on icon "0 ? ?" at bounding box center [652, 163] width 934 height 293
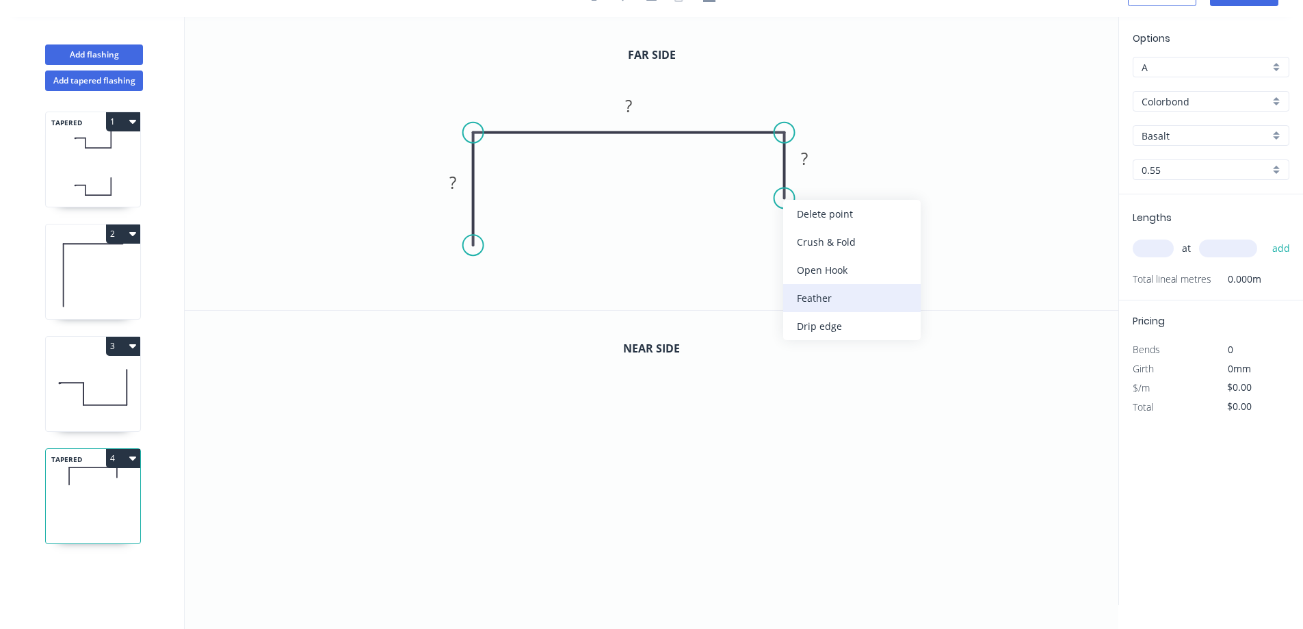
click at [815, 294] on div "Feather" at bounding box center [851, 298] width 137 height 28
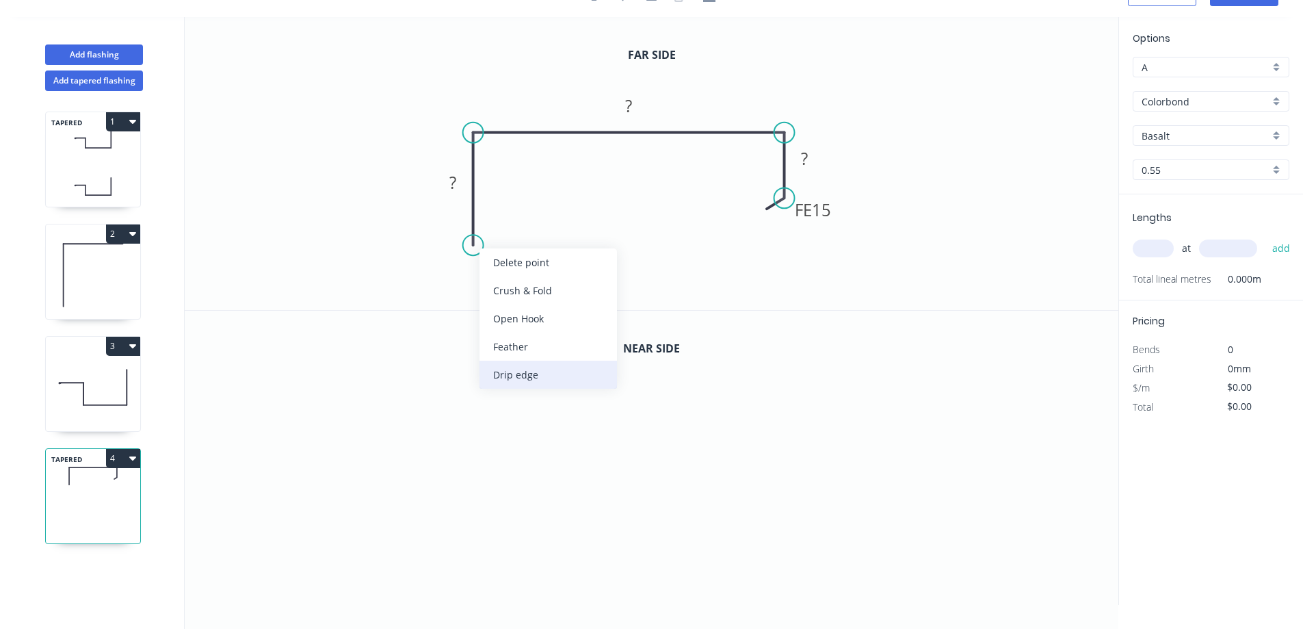
click at [540, 377] on div "Drip edge" at bounding box center [547, 374] width 137 height 28
drag, startPoint x: 455, startPoint y: 176, endPoint x: 572, endPoint y: 202, distance: 119.8
click at [458, 177] on g "?" at bounding box center [452, 182] width 27 height 23
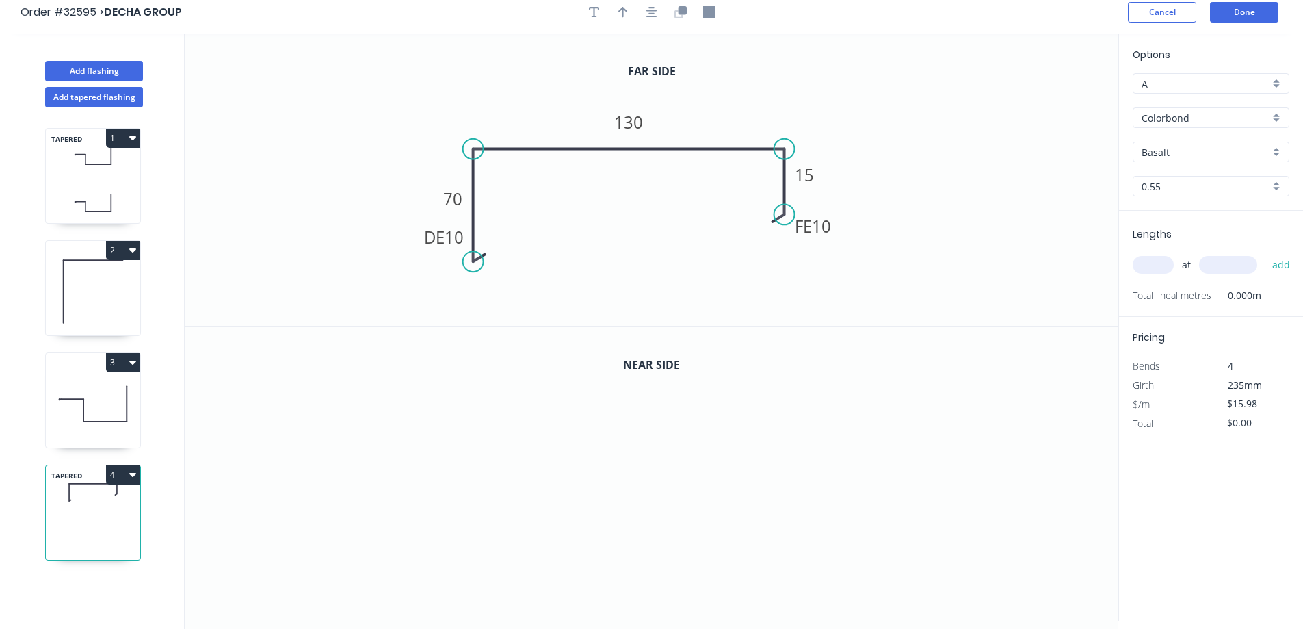
scroll to position [0, 0]
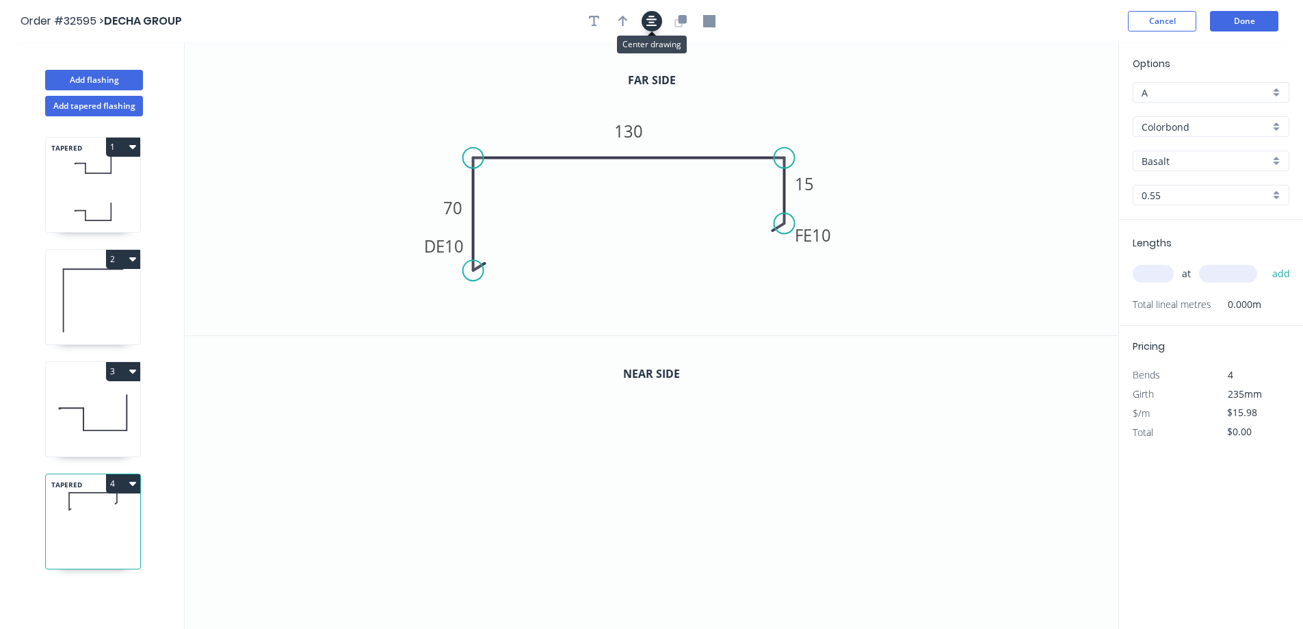
click at [656, 21] on icon "button" at bounding box center [651, 21] width 11 height 12
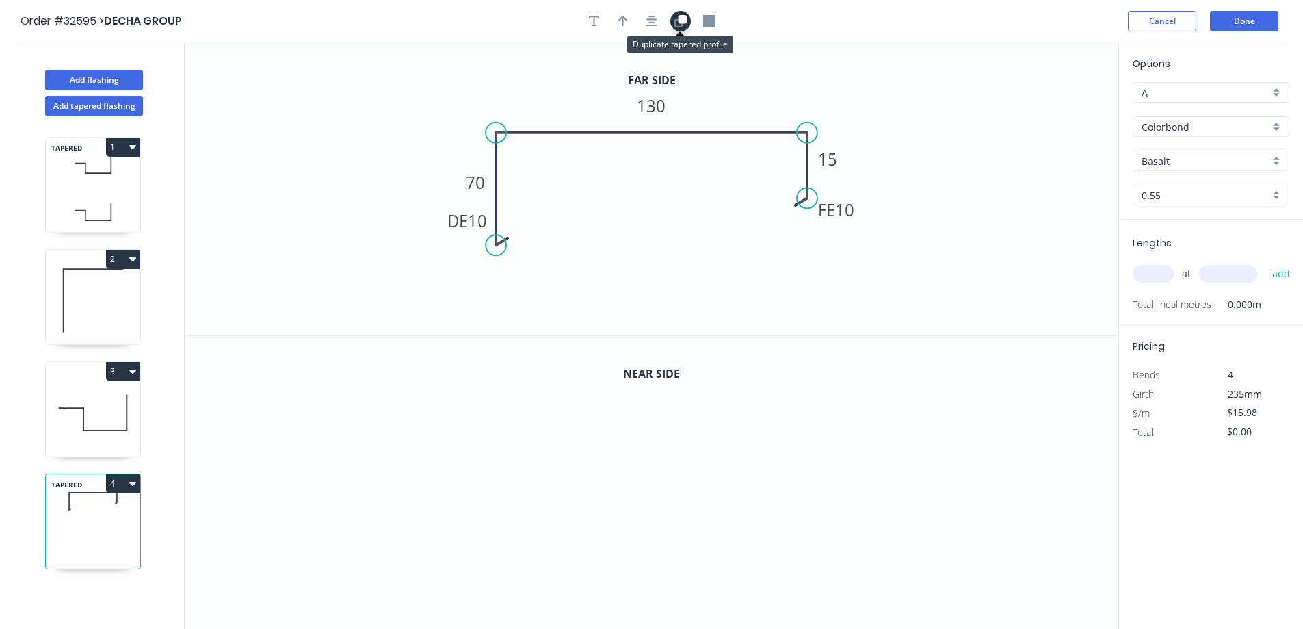
click at [679, 21] on icon "button" at bounding box center [682, 19] width 8 height 8
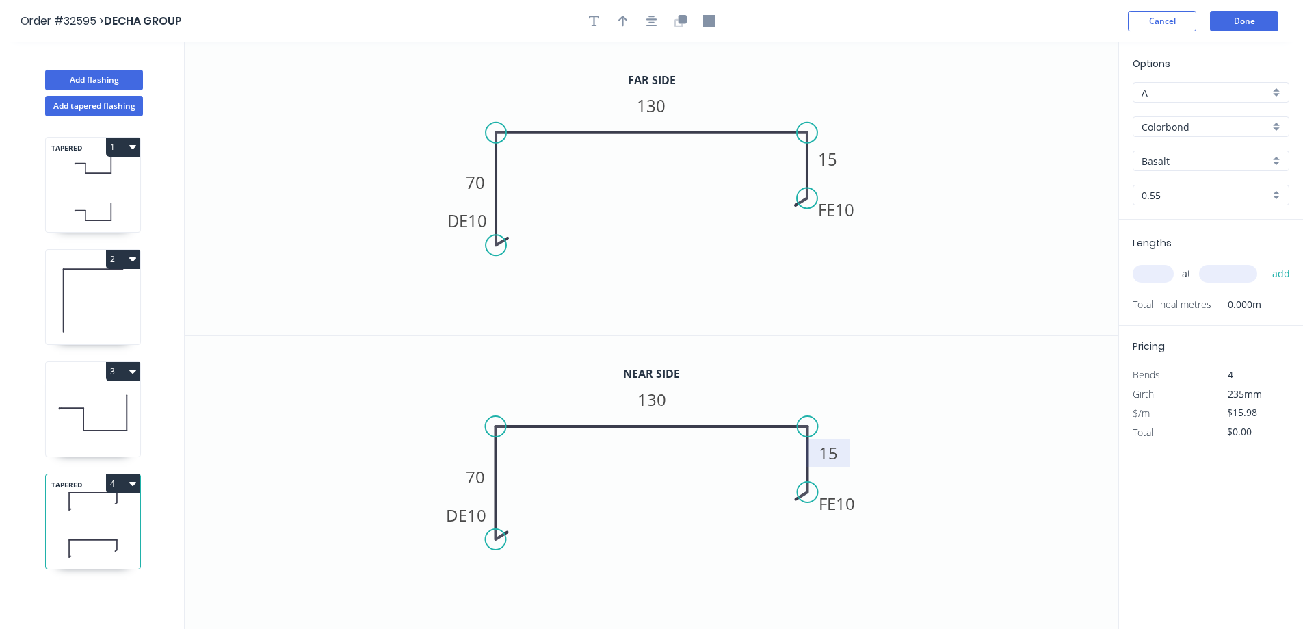
click at [832, 443] on tspan "15" at bounding box center [828, 452] width 19 height 23
type input "$18.73"
drag, startPoint x: 810, startPoint y: 492, endPoint x: 806, endPoint y: 528, distance: 35.8
click at [806, 528] on circle at bounding box center [808, 528] width 21 height 21
click at [1275, 159] on div "Basalt" at bounding box center [1211, 160] width 157 height 21
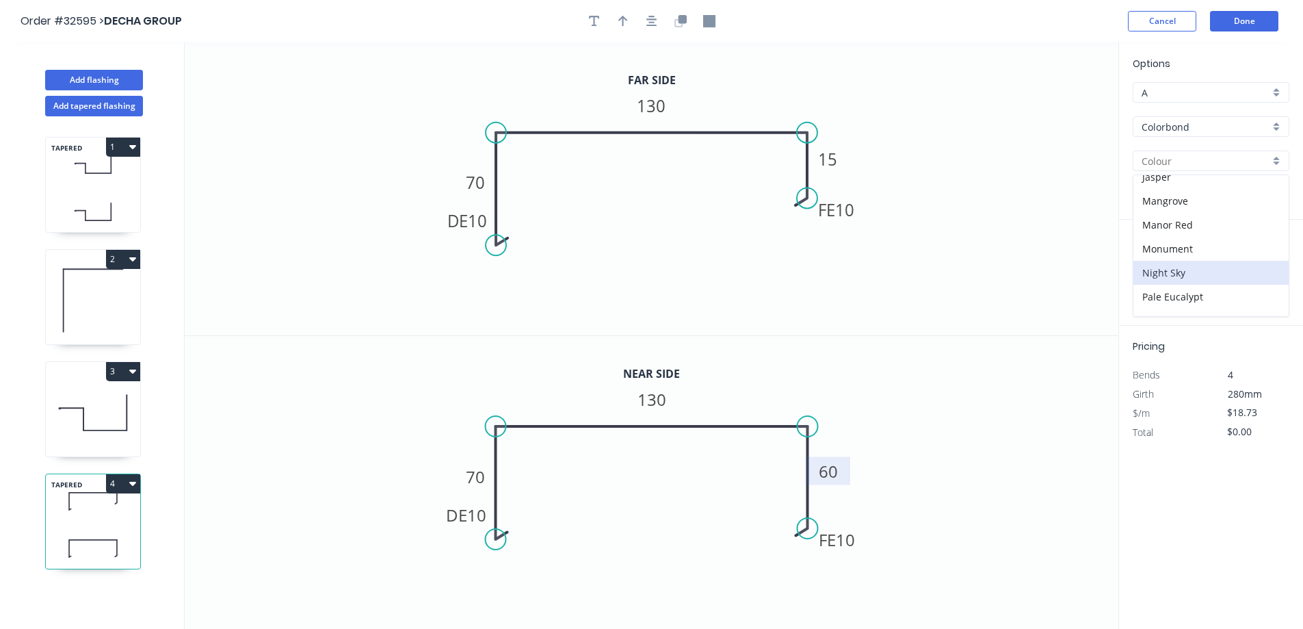
scroll to position [479, 0]
click at [1185, 206] on div "Surfmist" at bounding box center [1210, 211] width 155 height 24
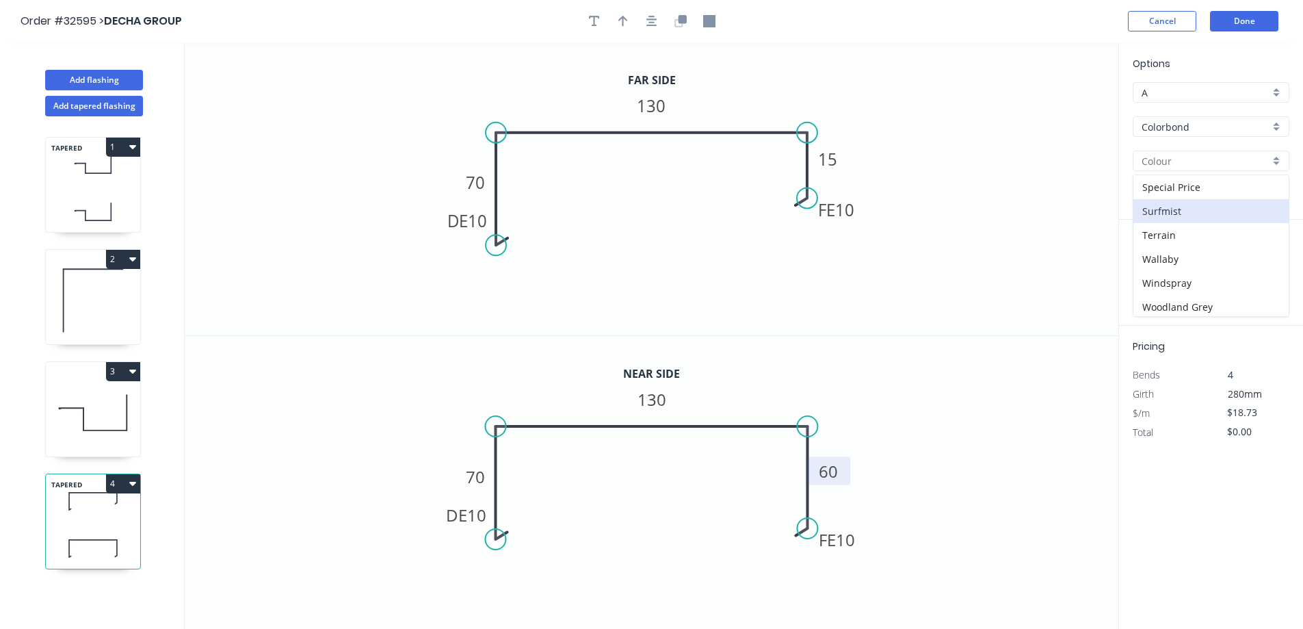
type input "Surfmist"
click at [1141, 274] on input "text" at bounding box center [1153, 274] width 41 height 18
type input "1"
type input "4712"
click at [1287, 266] on button "add" at bounding box center [1281, 273] width 32 height 23
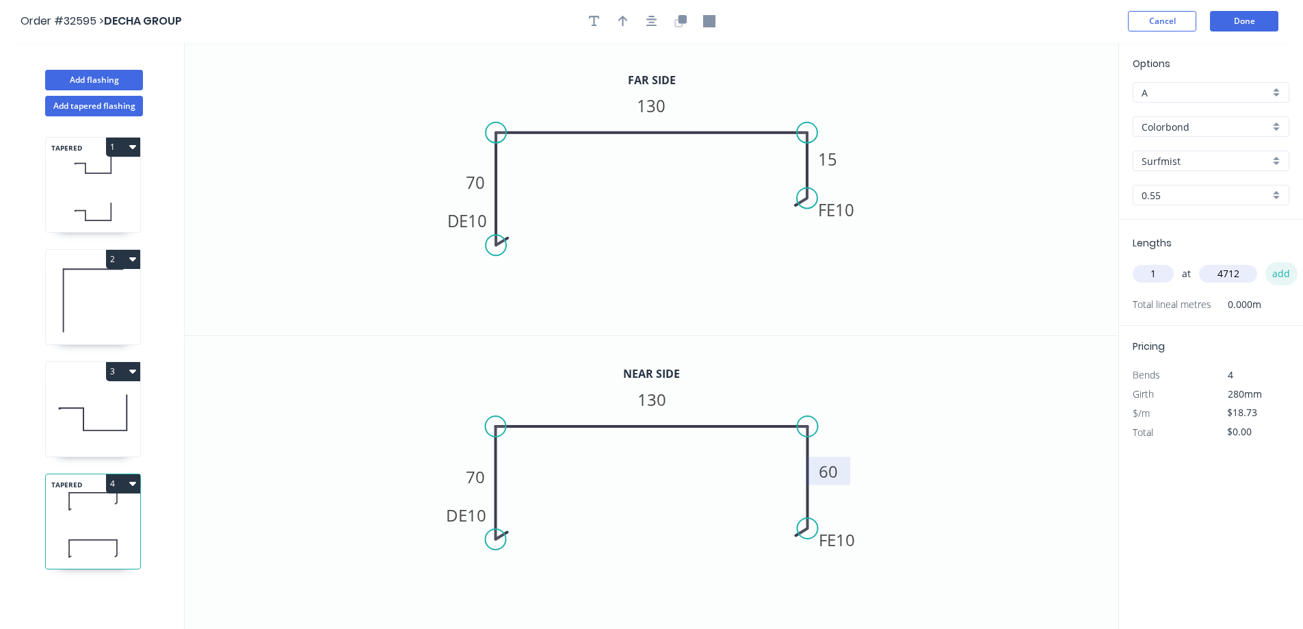
type input "$88.26"
click at [1261, 23] on button "Done" at bounding box center [1244, 21] width 68 height 21
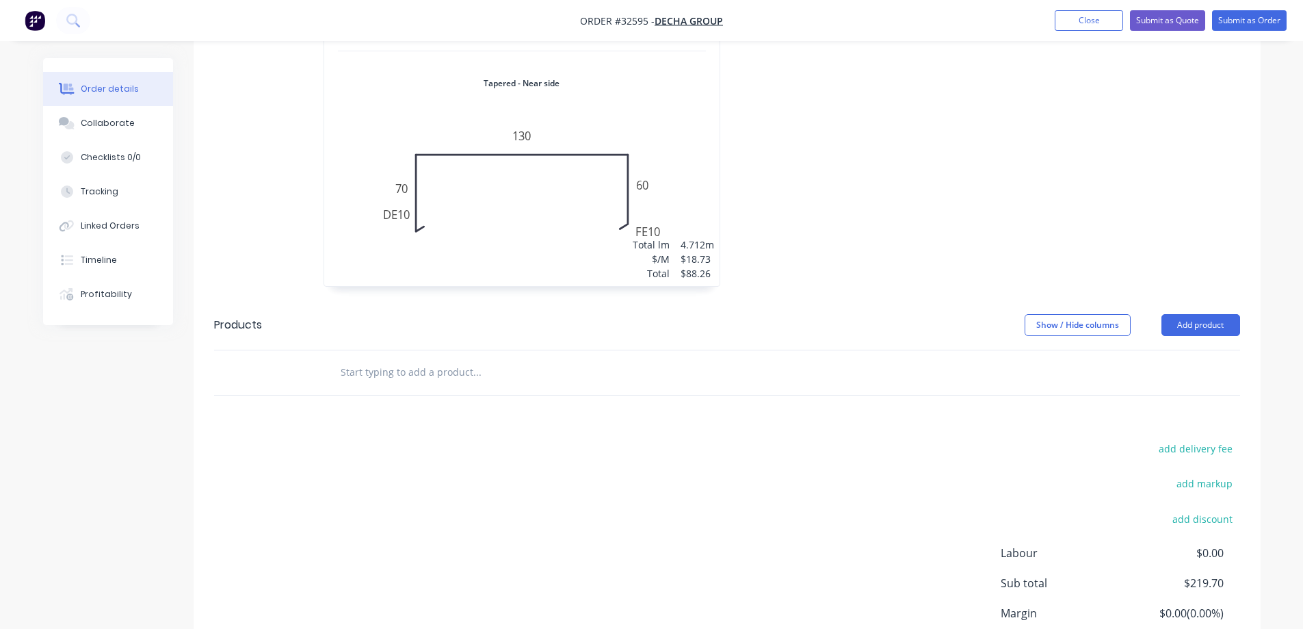
scroll to position [1219, 0]
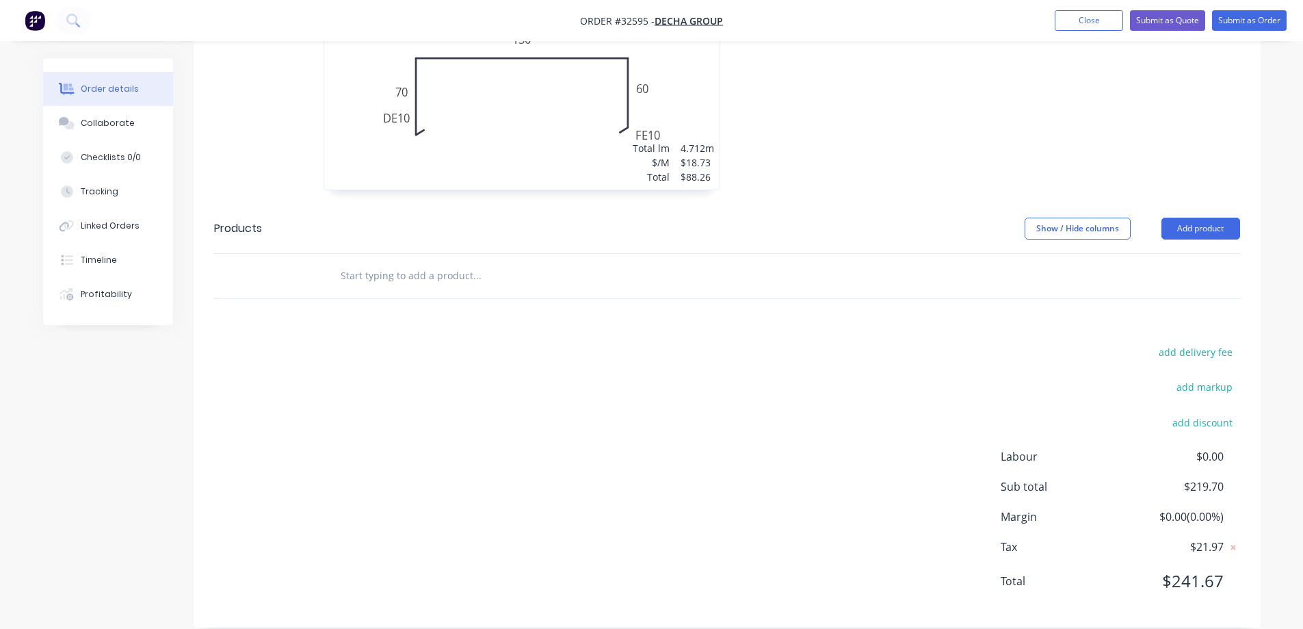
click at [397, 262] on input "text" at bounding box center [477, 275] width 274 height 27
click at [1203, 218] on button "Add product" at bounding box center [1200, 229] width 79 height 22
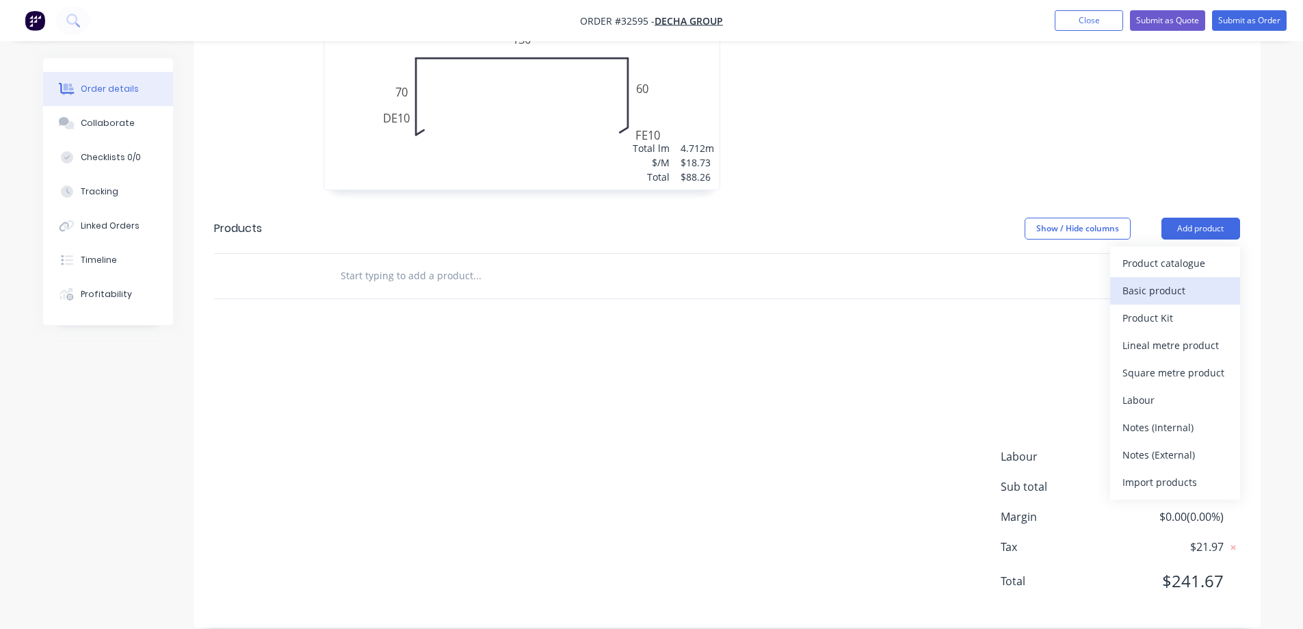
click at [1162, 280] on div "Basic product" at bounding box center [1174, 290] width 105 height 20
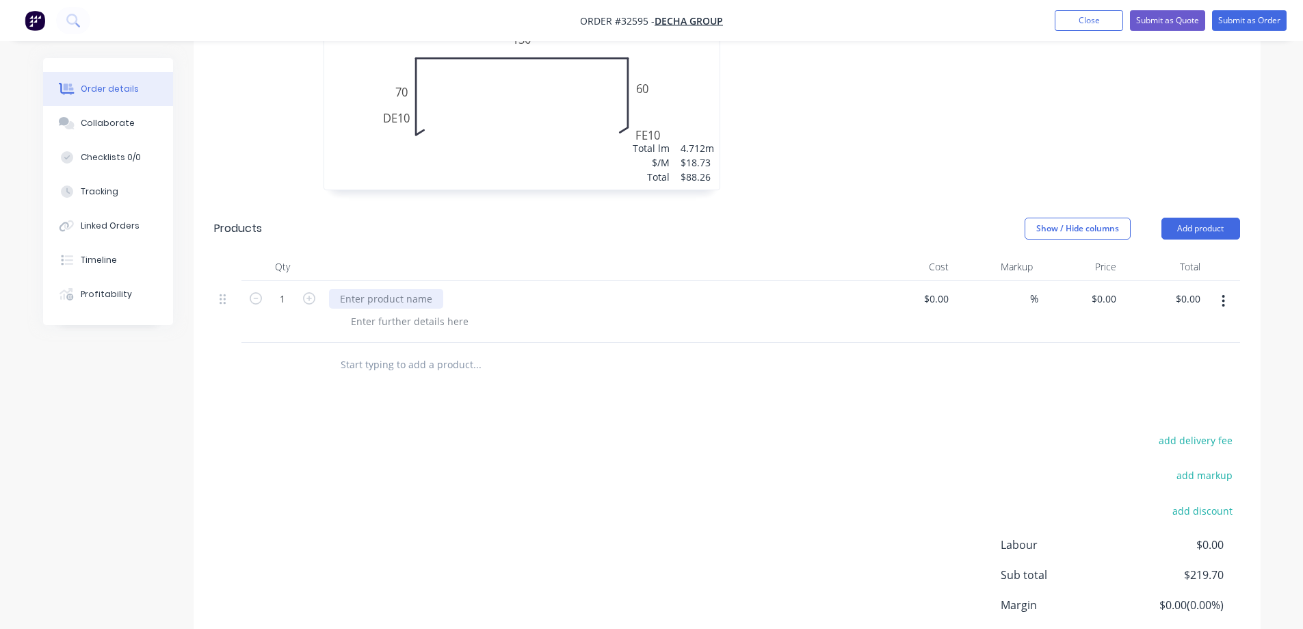
click at [385, 289] on div at bounding box center [386, 299] width 114 height 20
type input "$20.00"
click at [610, 431] on div "add delivery fee add markup add discount Labour $0.00 Sub total $239.70 Margin …" at bounding box center [727, 563] width 1026 height 264
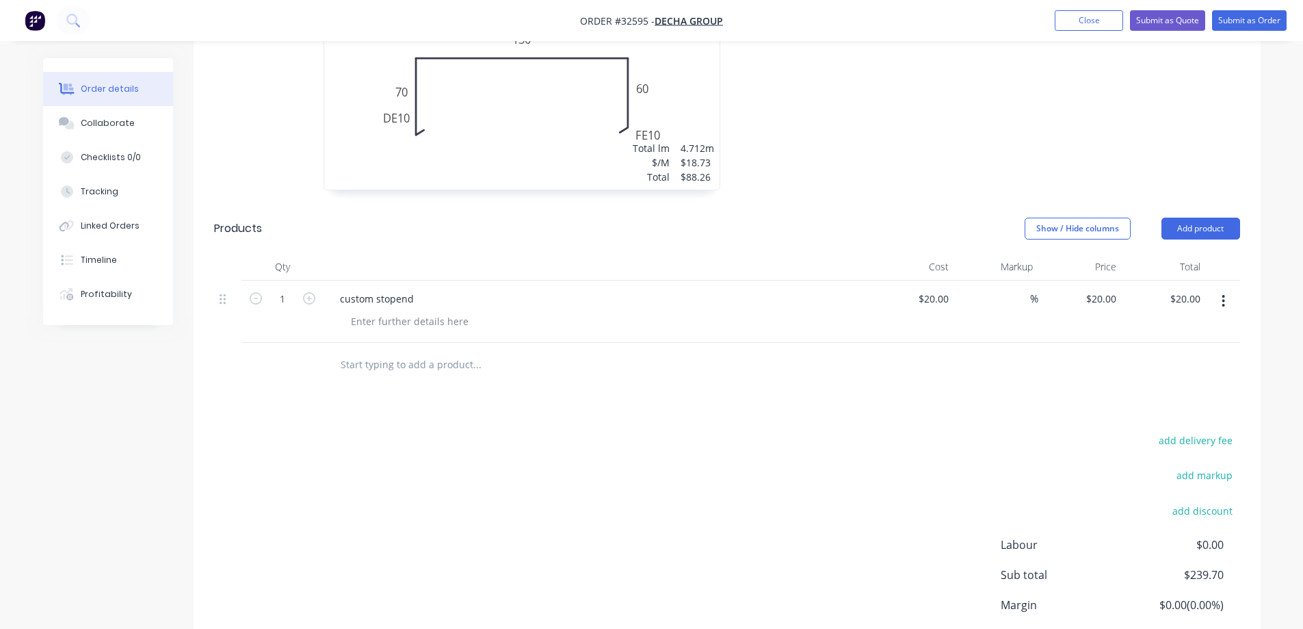
click at [446, 351] on input "text" at bounding box center [477, 364] width 274 height 27
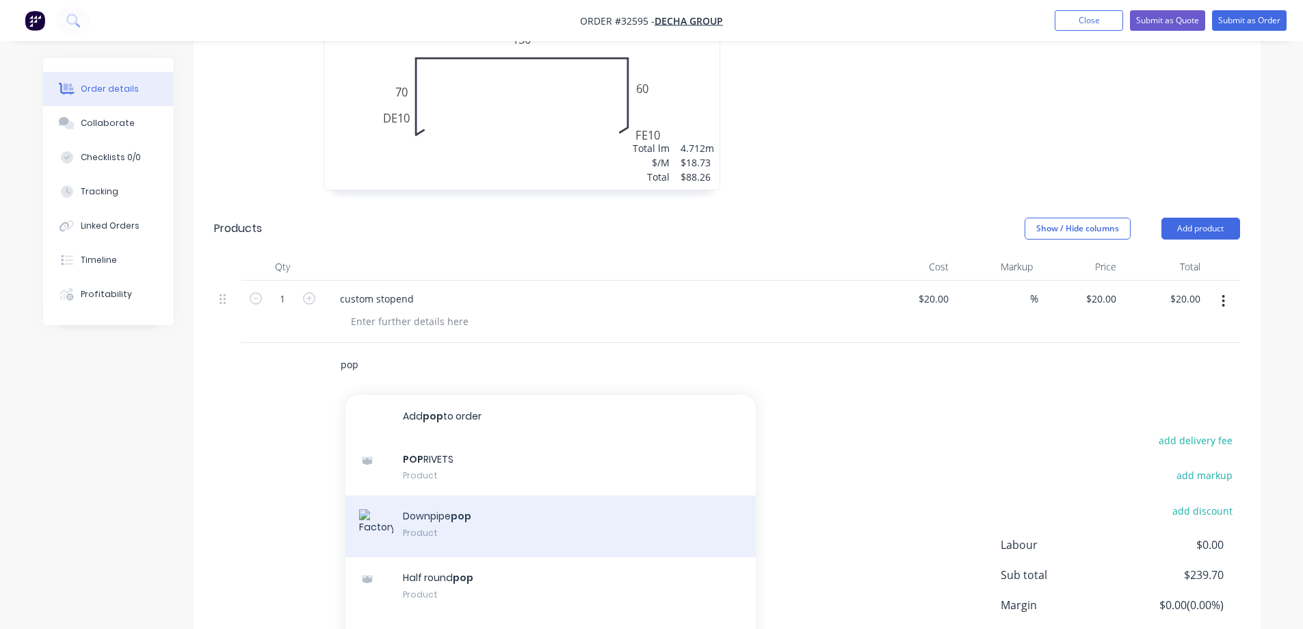
type input "pop"
click at [447, 516] on div "Downpipe pop Product" at bounding box center [550, 526] width 410 height 62
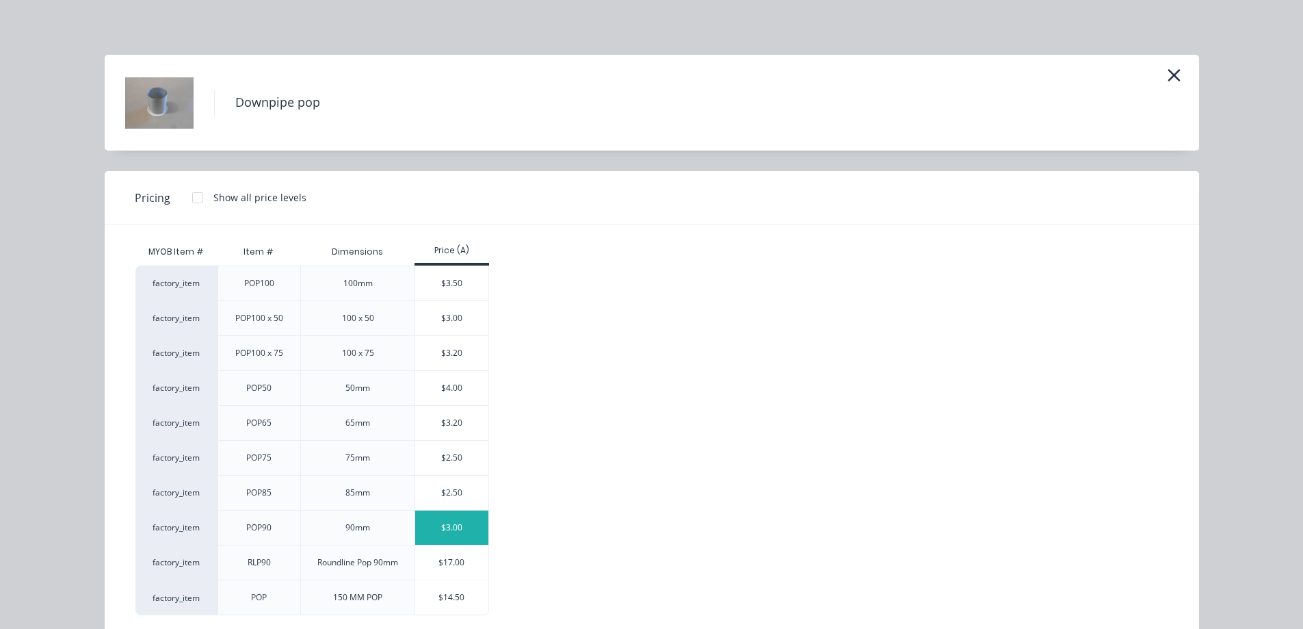
click at [456, 531] on div "$3.00" at bounding box center [451, 527] width 73 height 34
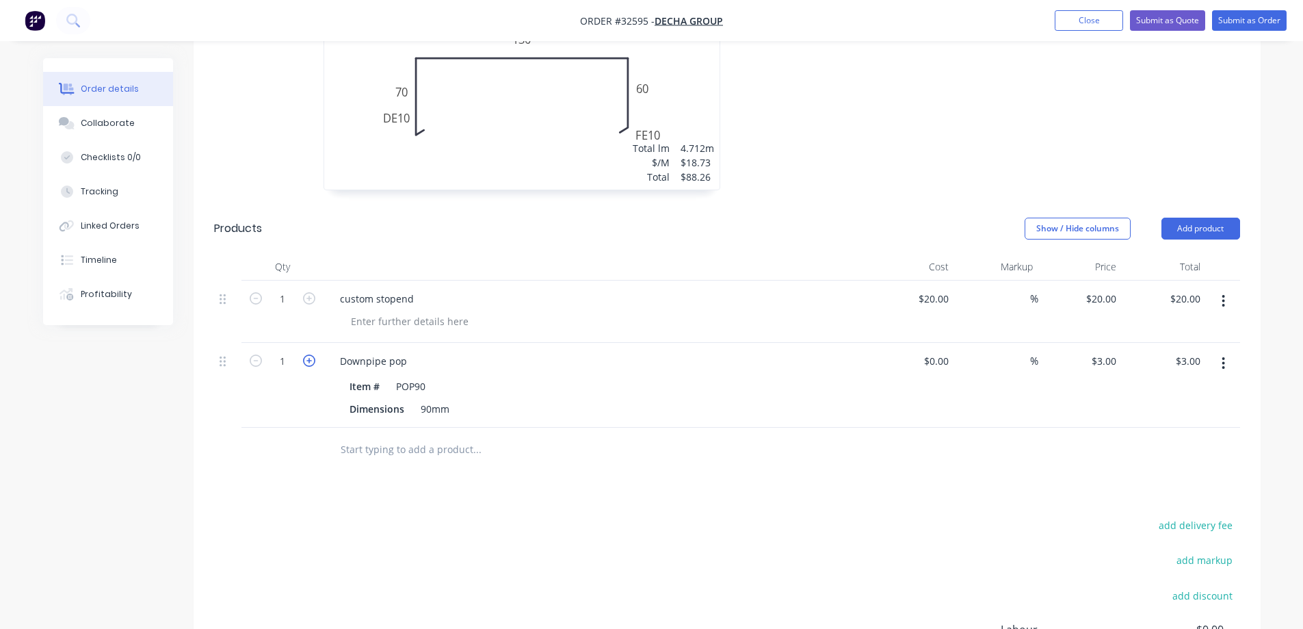
click at [309, 354] on icon "button" at bounding box center [309, 360] width 12 height 12
type input "2"
type input "$6.00"
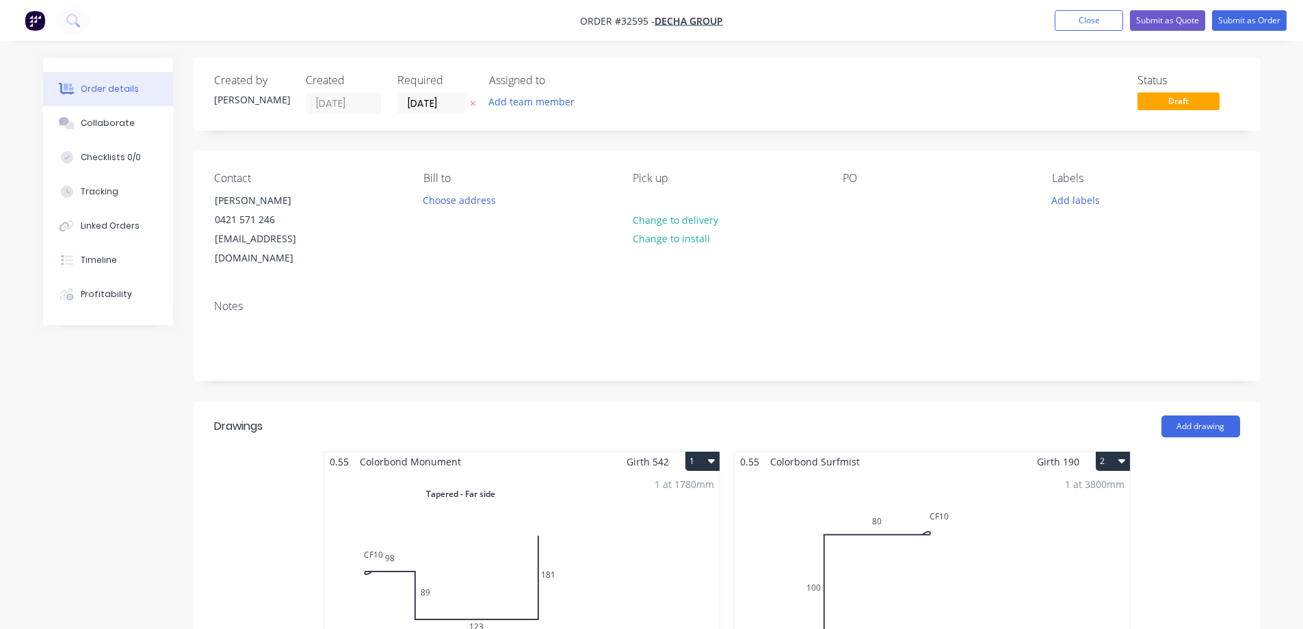
scroll to position [0, 0]
click at [1260, 15] on button "Submit as Order" at bounding box center [1249, 20] width 75 height 21
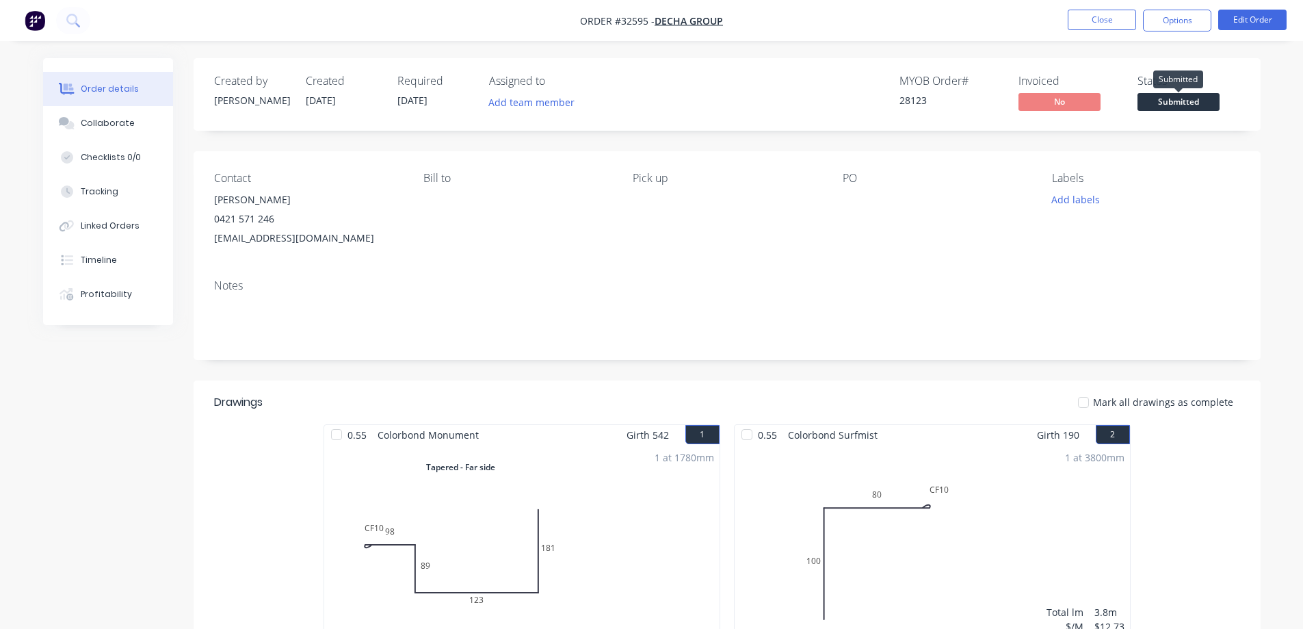
click at [1184, 104] on span "Submitted" at bounding box center [1178, 101] width 82 height 17
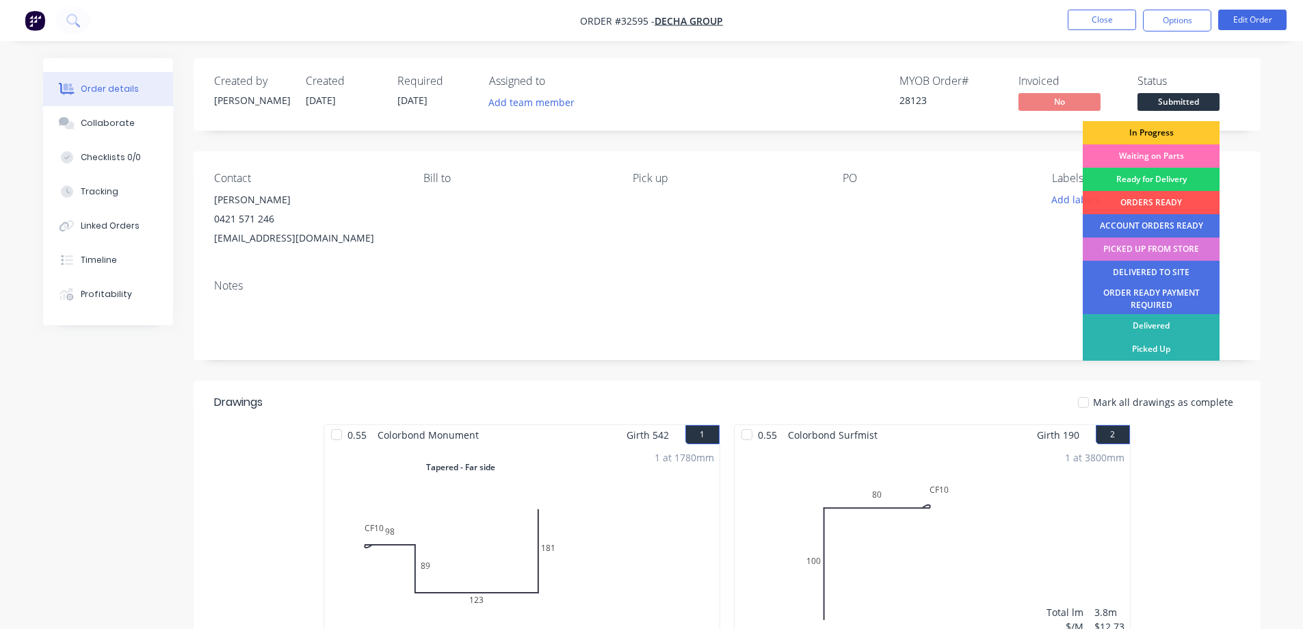
click at [1157, 131] on div "In Progress" at bounding box center [1151, 132] width 137 height 23
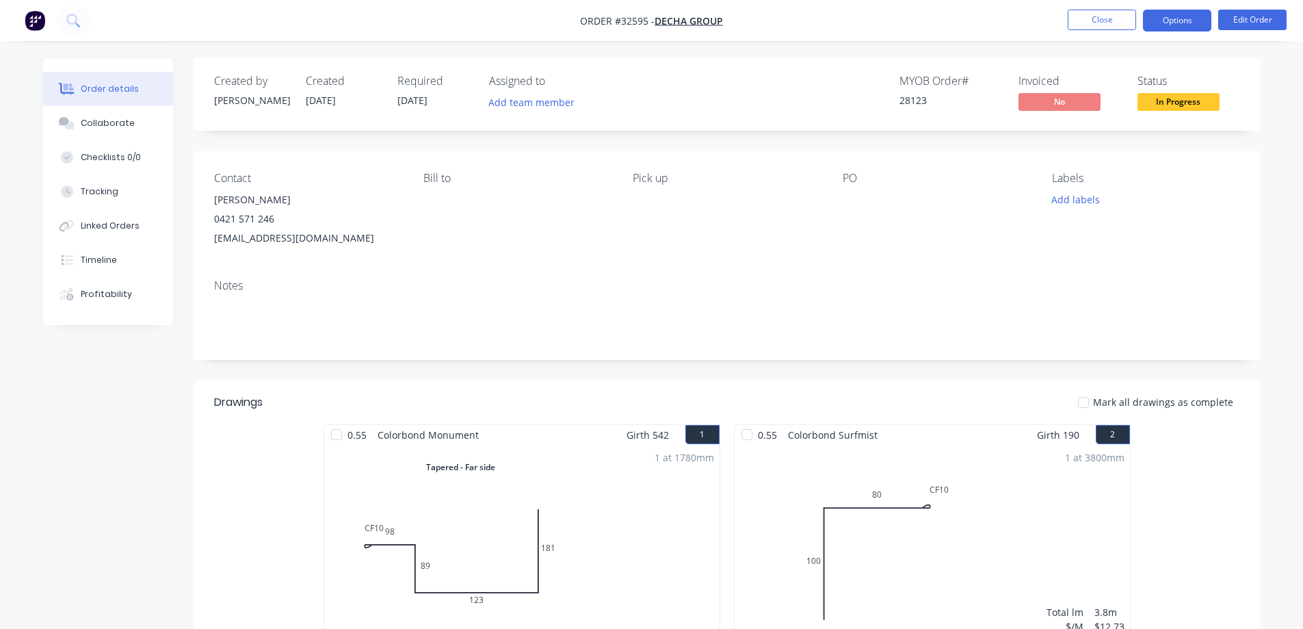
click at [1182, 21] on button "Options" at bounding box center [1177, 21] width 68 height 22
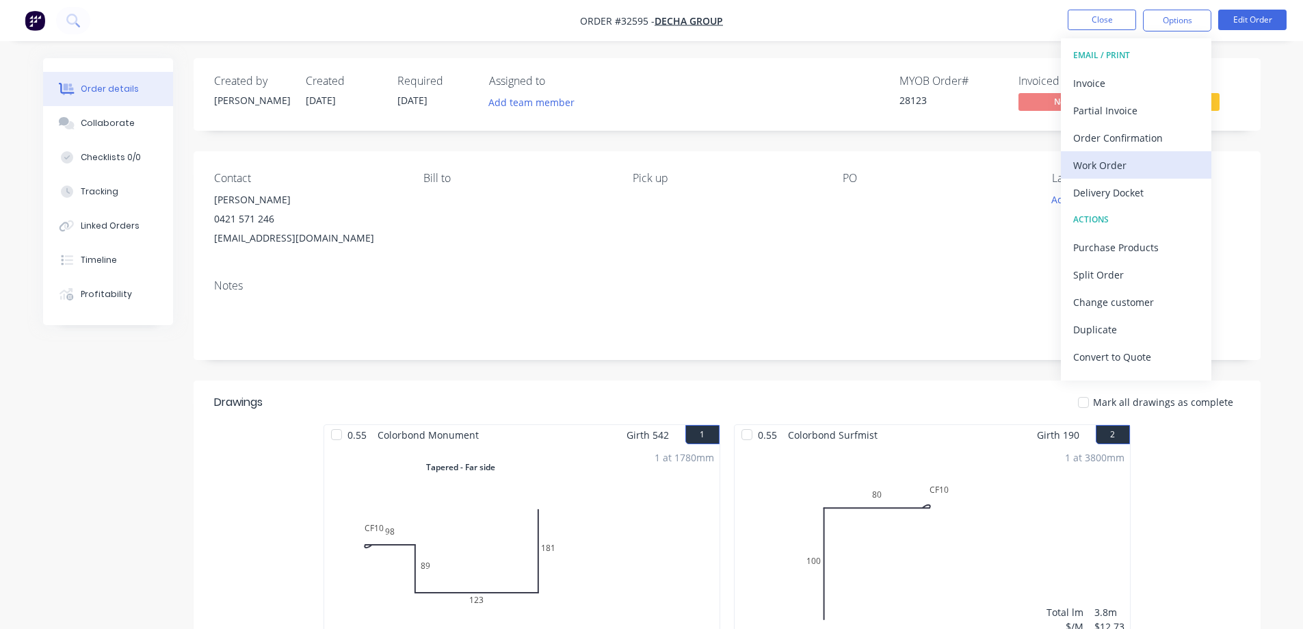
click at [1112, 165] on div "Work Order" at bounding box center [1136, 165] width 126 height 20
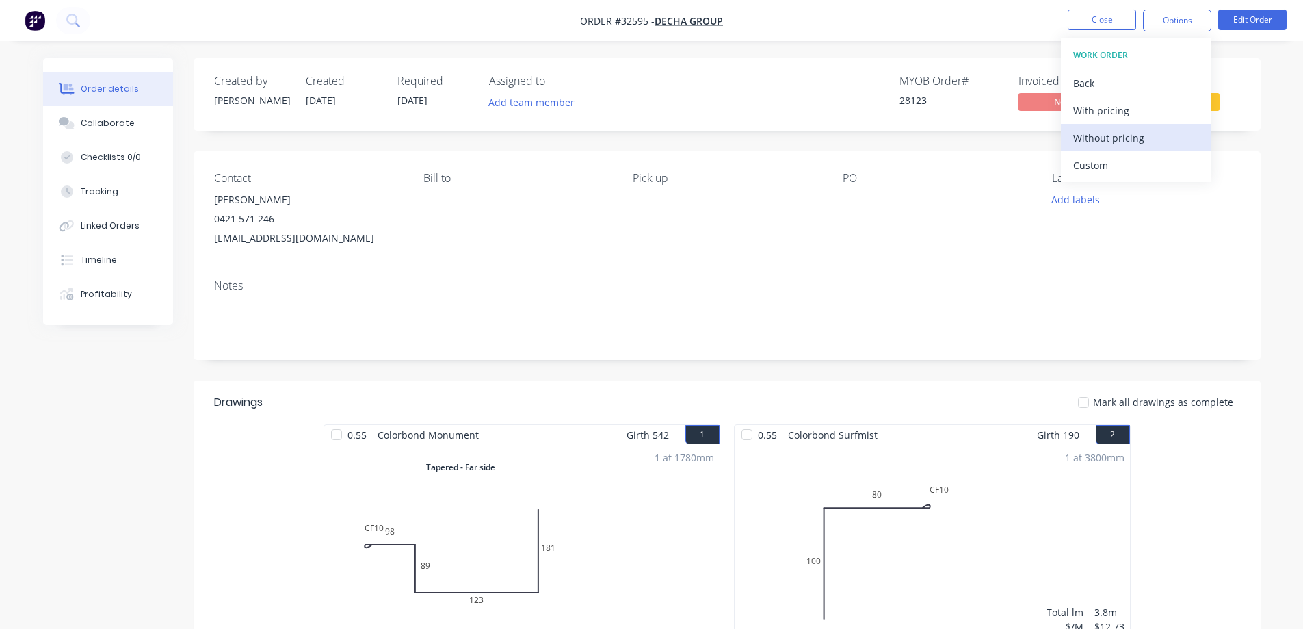
click at [1125, 144] on div "Without pricing" at bounding box center [1136, 138] width 126 height 20
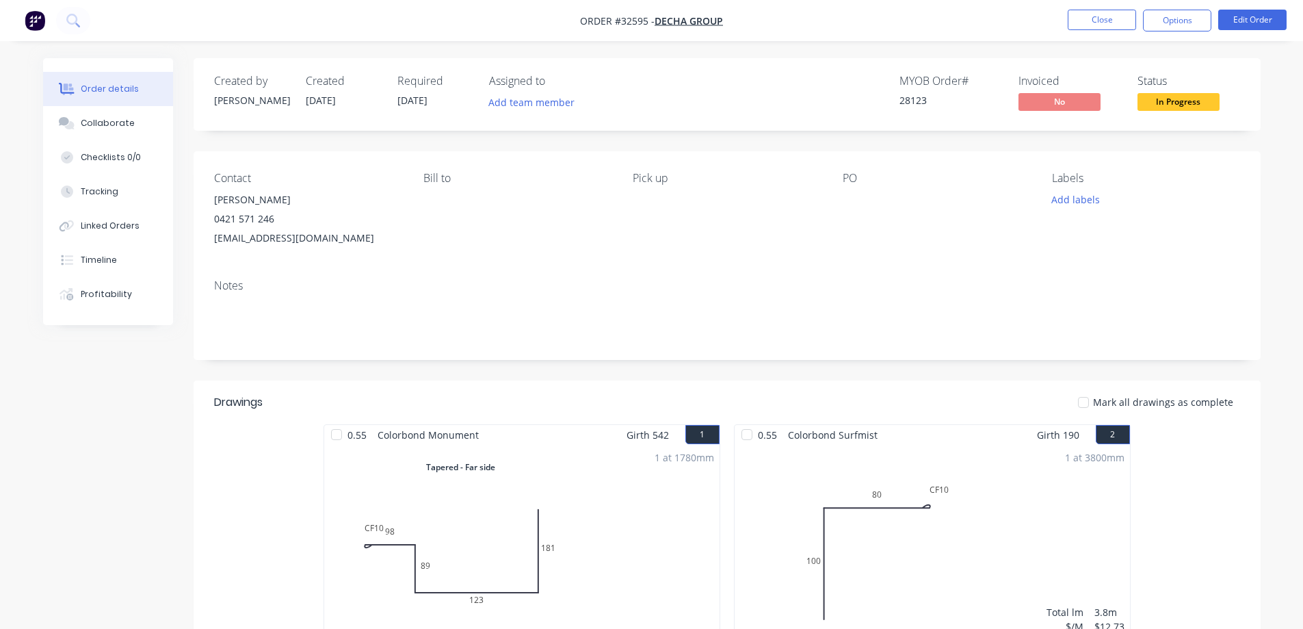
click at [1181, 105] on span "In Progress" at bounding box center [1178, 101] width 82 height 17
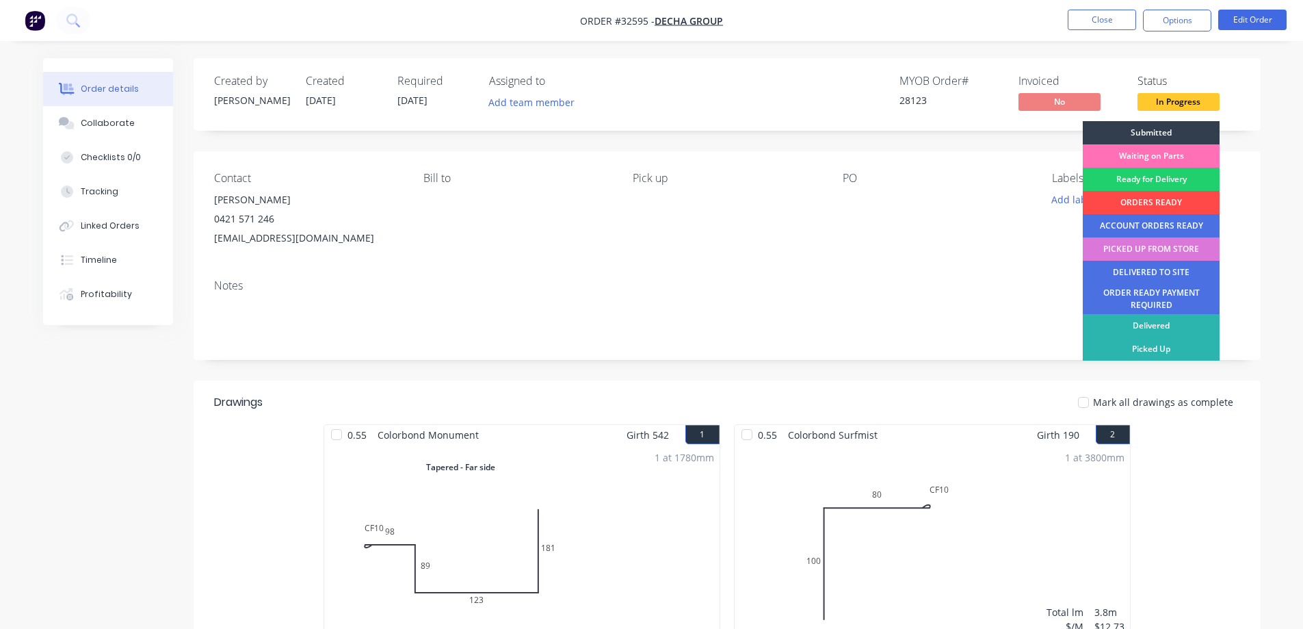
click at [1145, 204] on div "ORDERS READY" at bounding box center [1151, 202] width 137 height 23
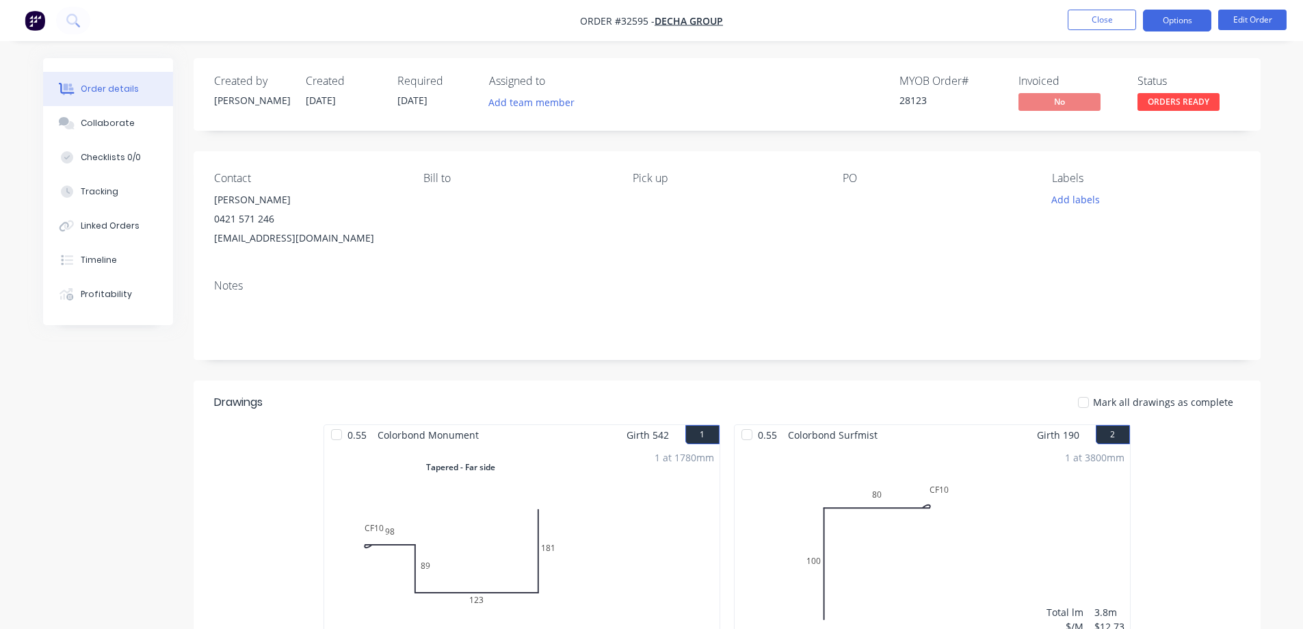
click at [1167, 25] on button "Options" at bounding box center [1177, 21] width 68 height 22
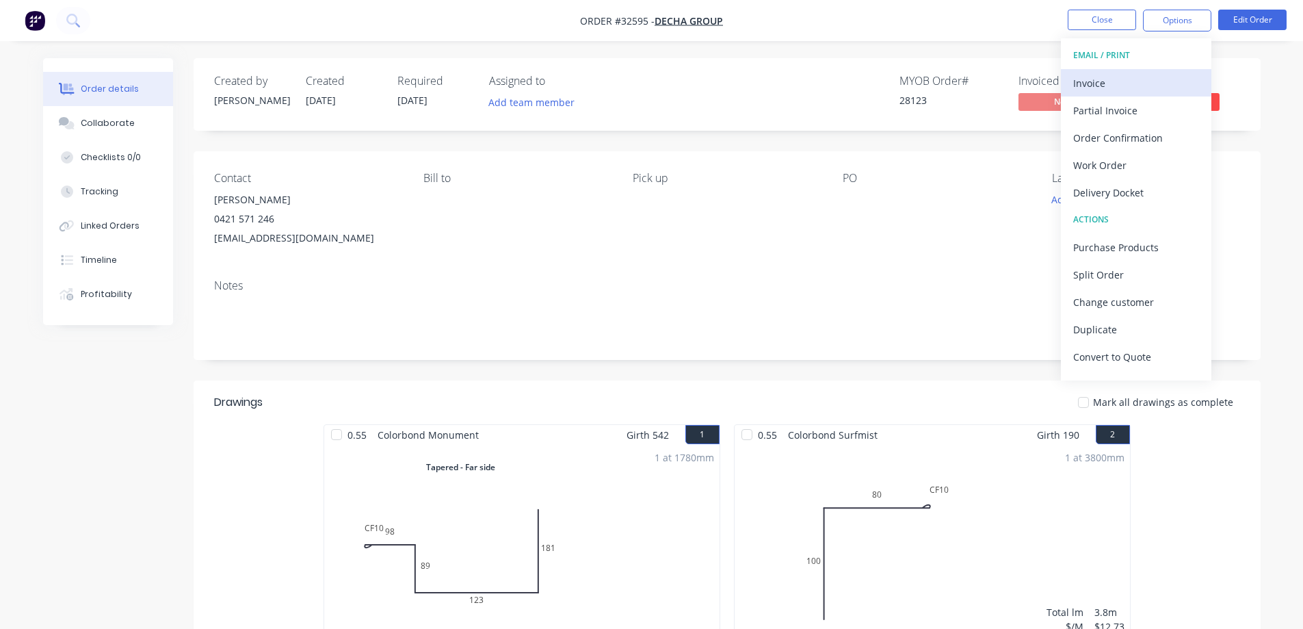
click at [1093, 88] on div "Invoice" at bounding box center [1136, 83] width 126 height 20
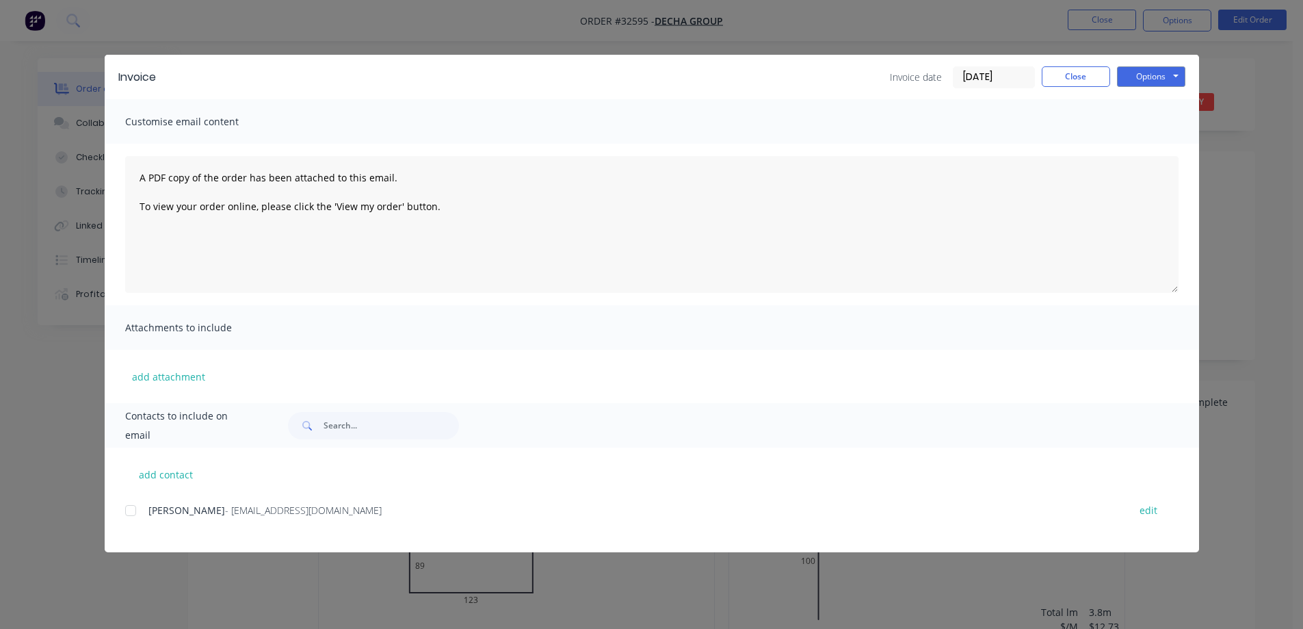
click at [134, 510] on div at bounding box center [130, 510] width 27 height 27
click at [1151, 75] on button "Options" at bounding box center [1151, 76] width 68 height 21
click at [1171, 150] on button "Email" at bounding box center [1161, 146] width 88 height 23
click at [1080, 77] on button "Close" at bounding box center [1076, 76] width 68 height 21
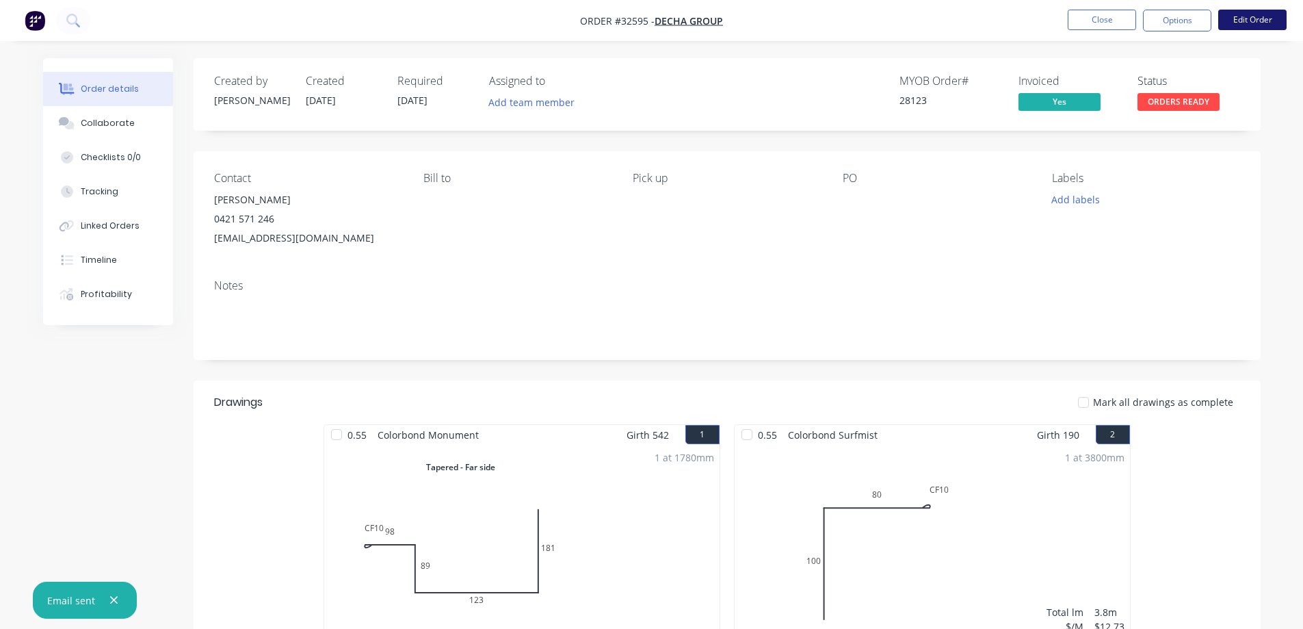
click at [1253, 25] on button "Edit Order" at bounding box center [1252, 20] width 68 height 21
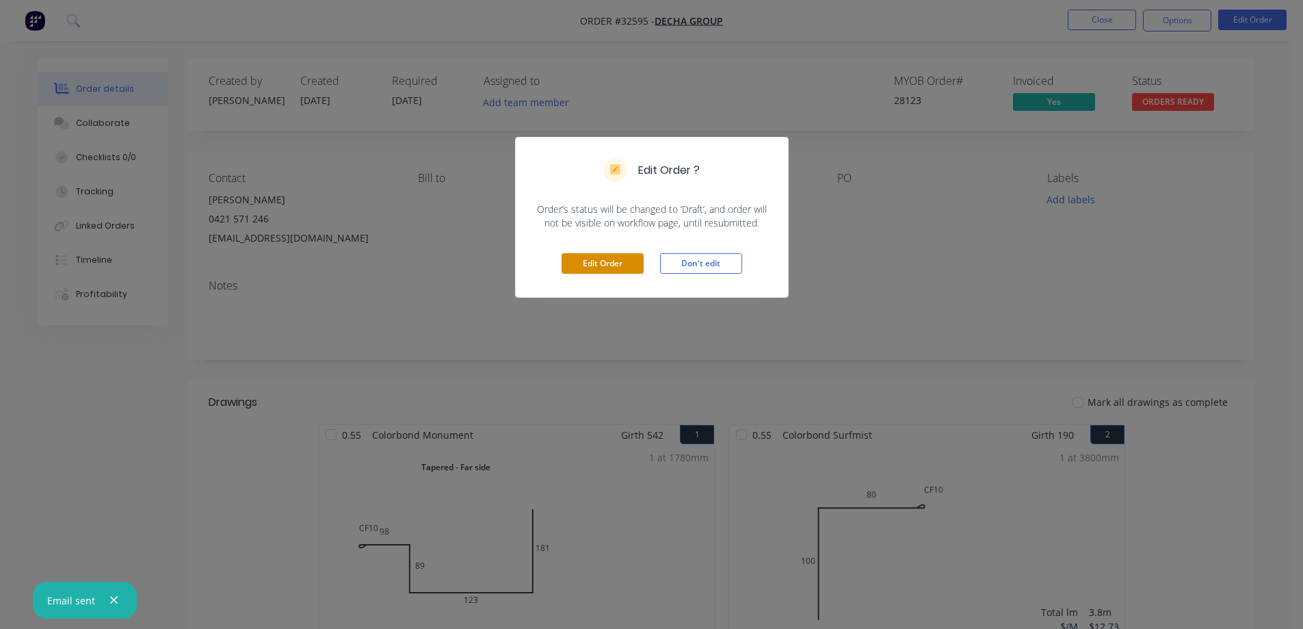
click at [588, 268] on button "Edit Order" at bounding box center [603, 263] width 82 height 21
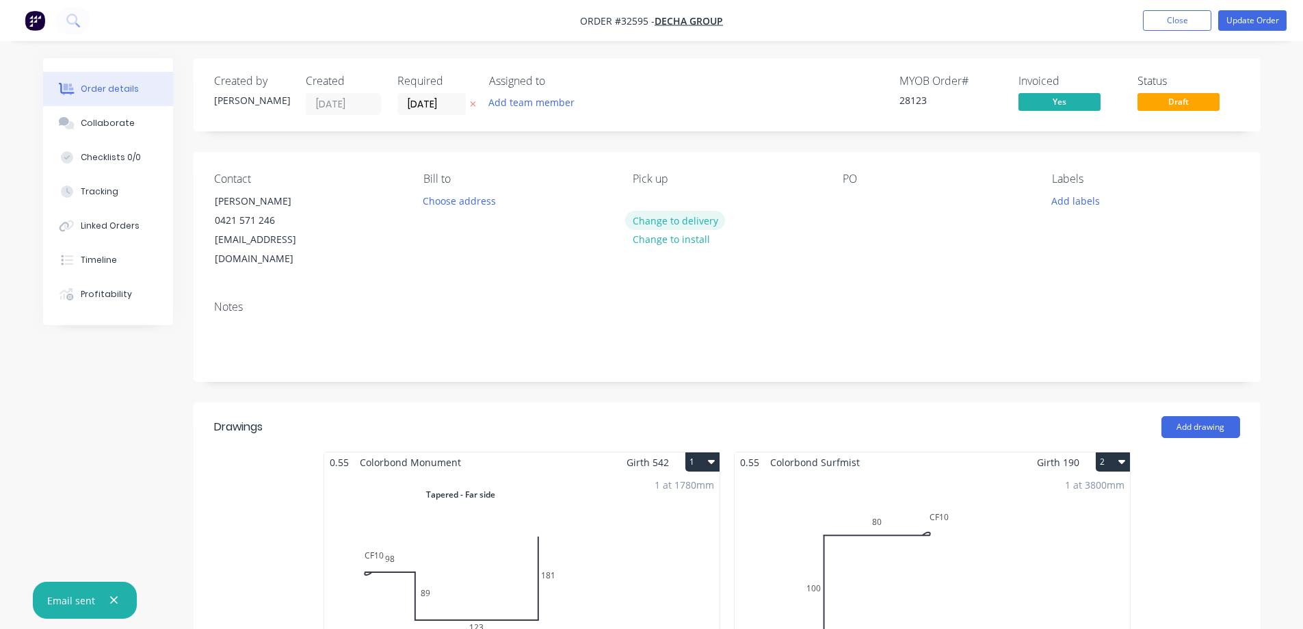
click at [682, 224] on button "Change to delivery" at bounding box center [675, 220] width 100 height 18
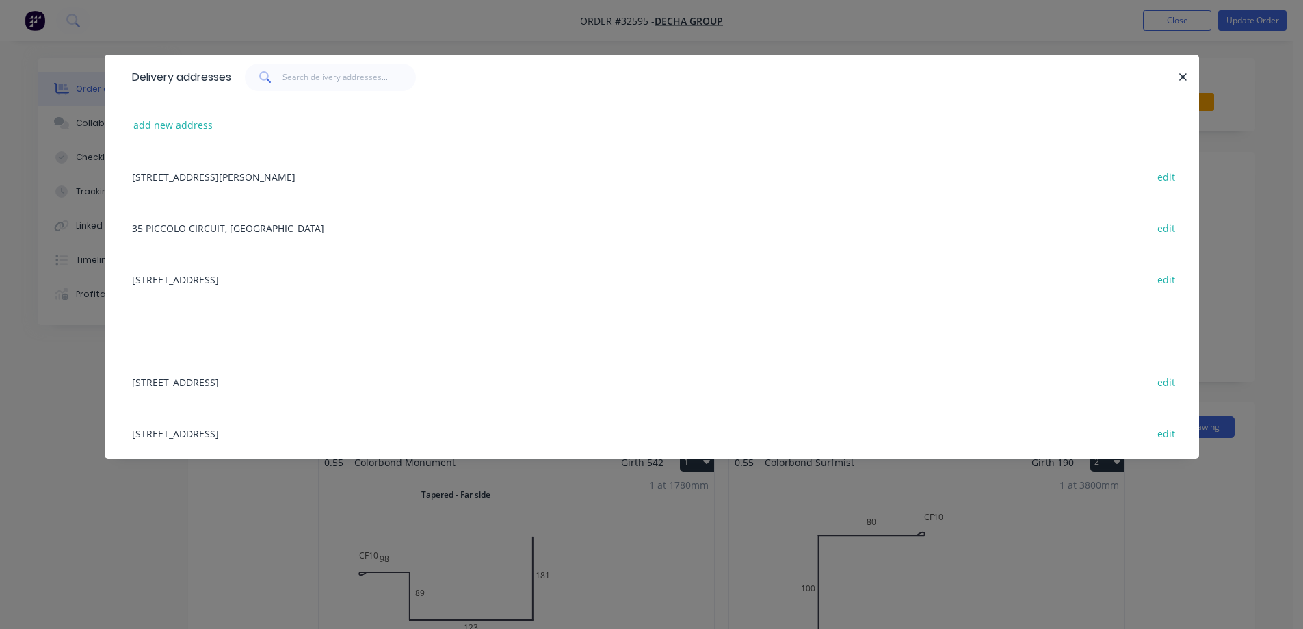
click at [269, 229] on div "35 PICCOLO CIRCUIT, [GEOGRAPHIC_DATA] edit" at bounding box center [651, 227] width 1053 height 51
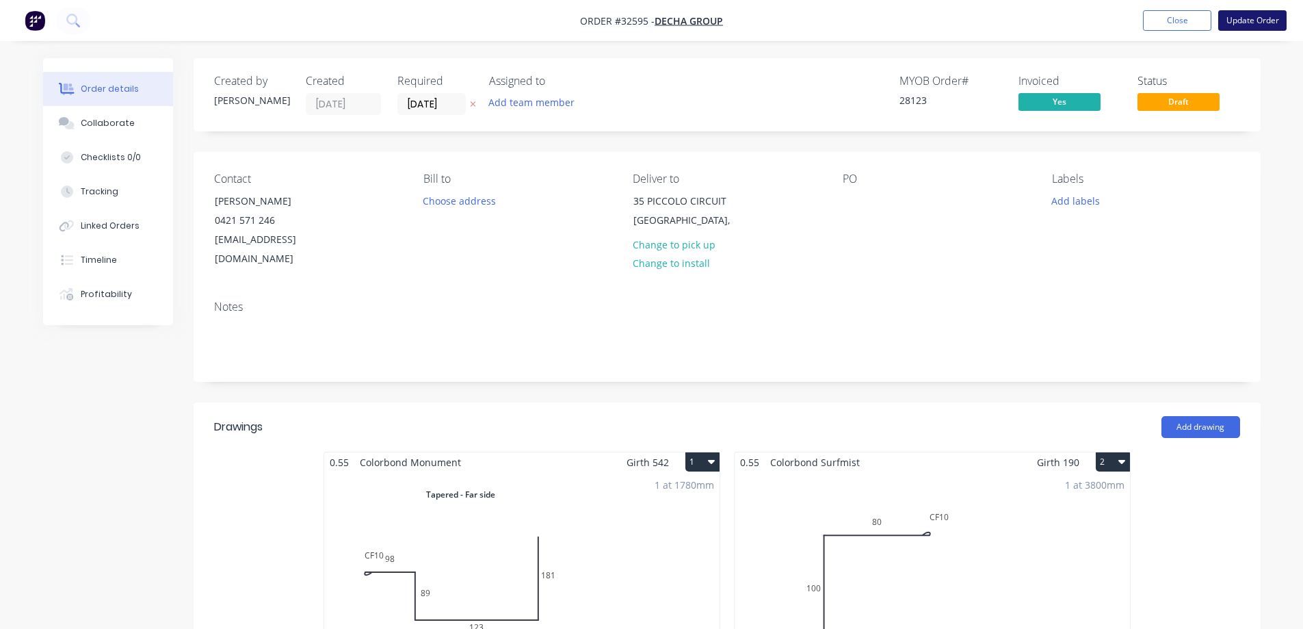
click at [1252, 17] on button "Update Order" at bounding box center [1252, 20] width 68 height 21
